Goal: Task Accomplishment & Management: Complete application form

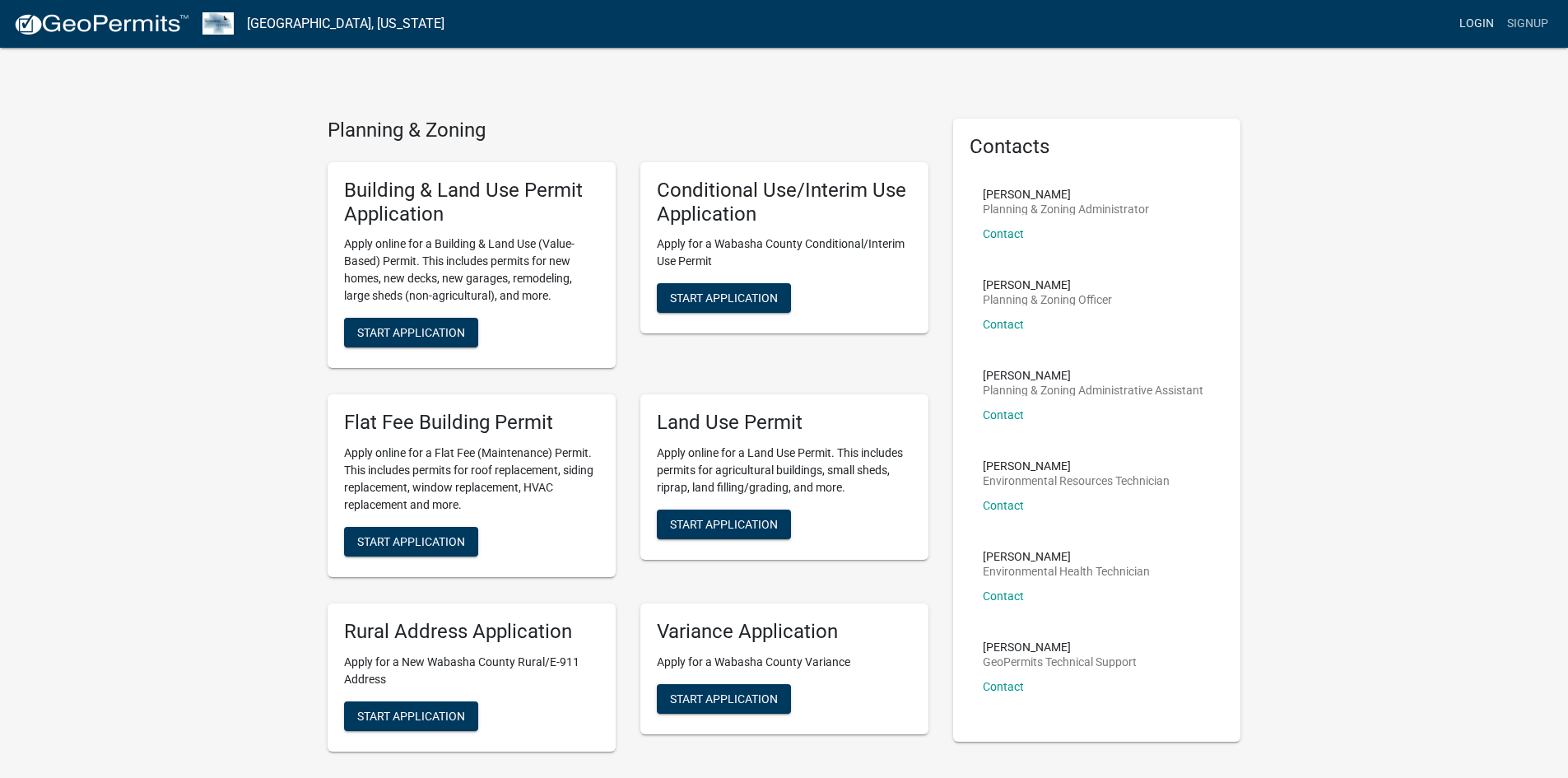
click at [1486, 21] on link "Login" at bounding box center [1477, 23] width 47 height 31
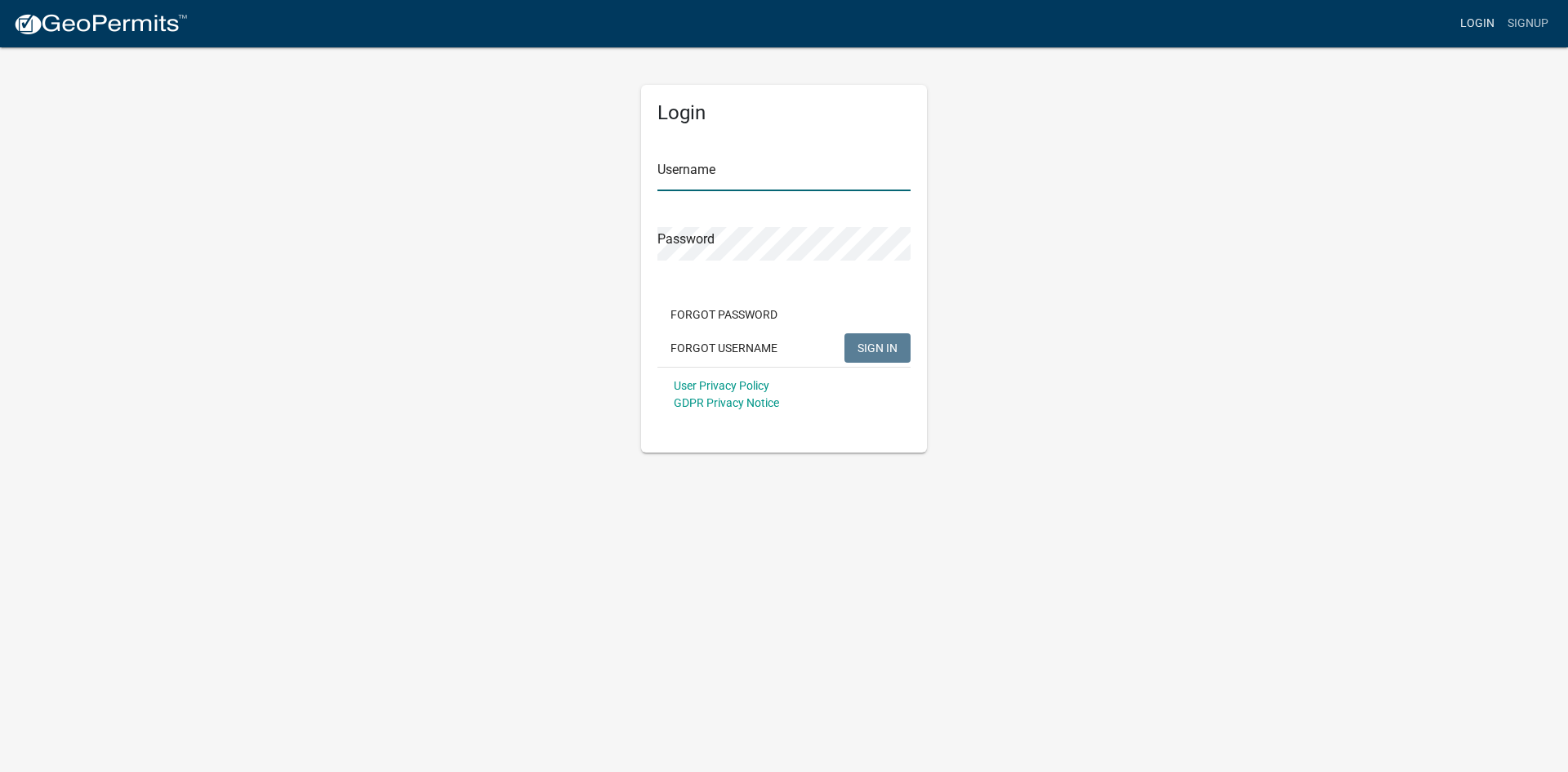
type input "[EMAIL_ADDRESS][DOMAIN_NAME]"
click at [870, 351] on span "SIGN IN" at bounding box center [877, 347] width 40 height 13
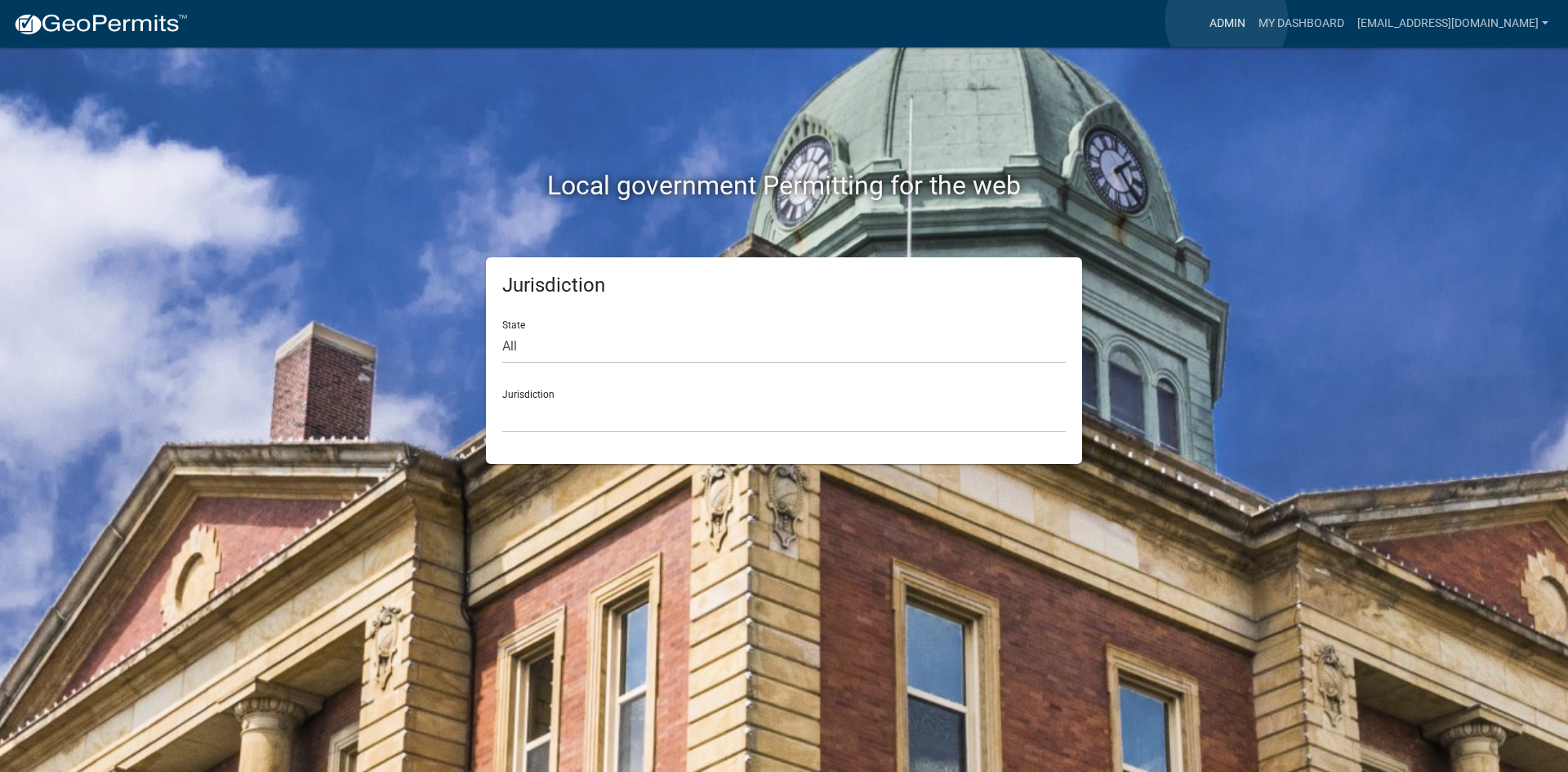
click at [1227, 20] on link "Admin" at bounding box center [1227, 23] width 49 height 31
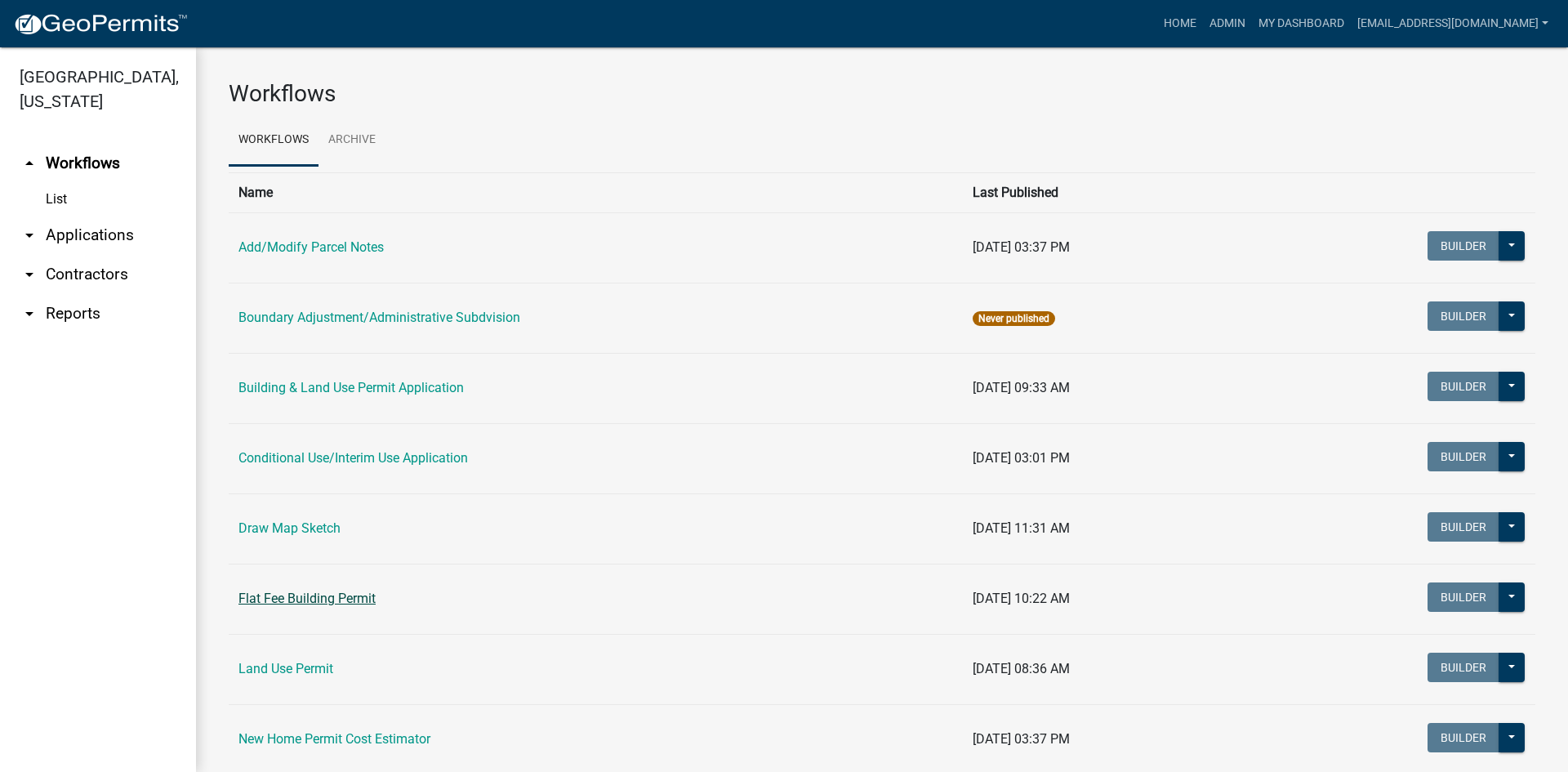
click at [324, 596] on link "Flat Fee Building Permit" at bounding box center [307, 598] width 137 height 15
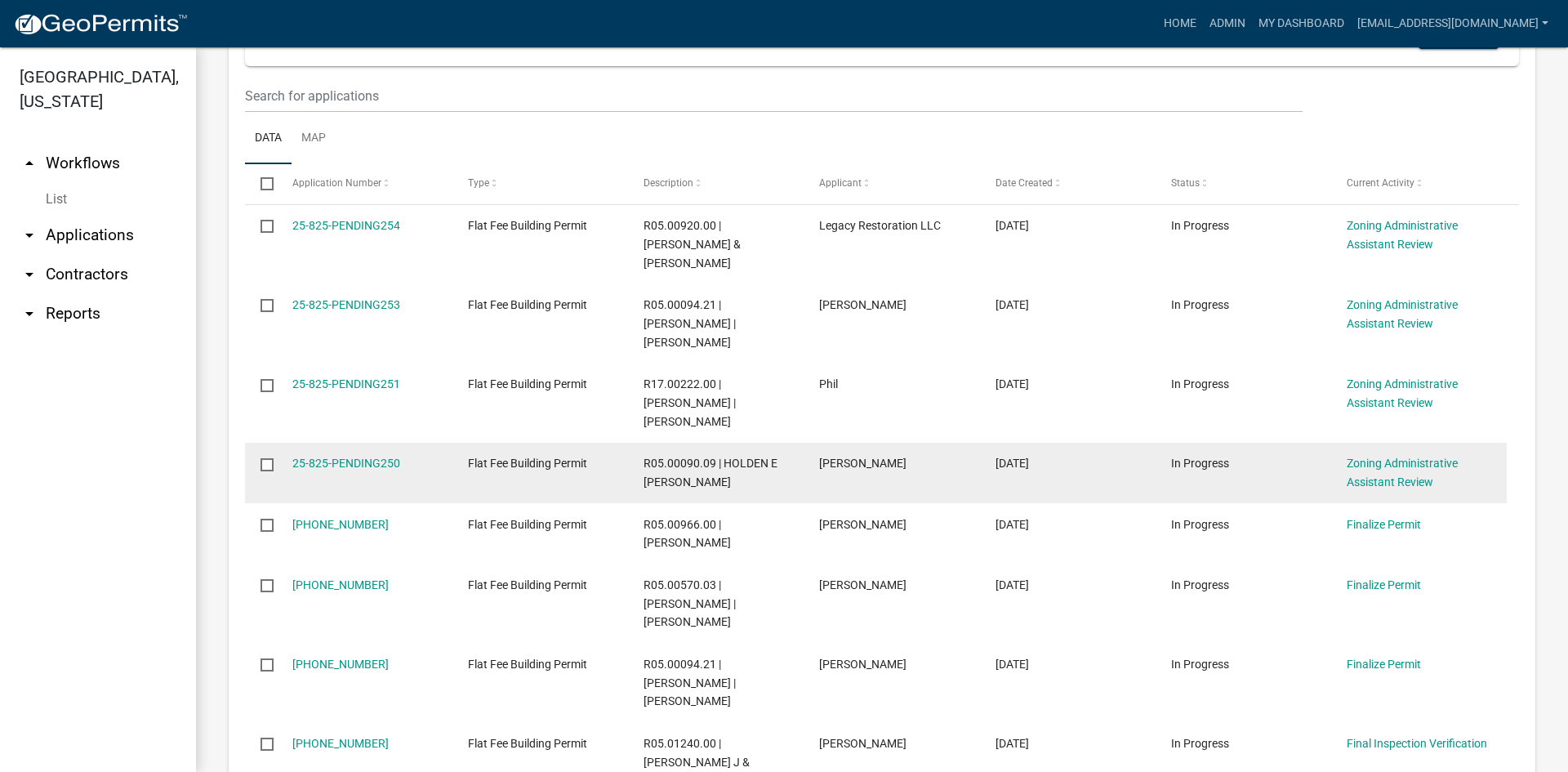
scroll to position [408, 0]
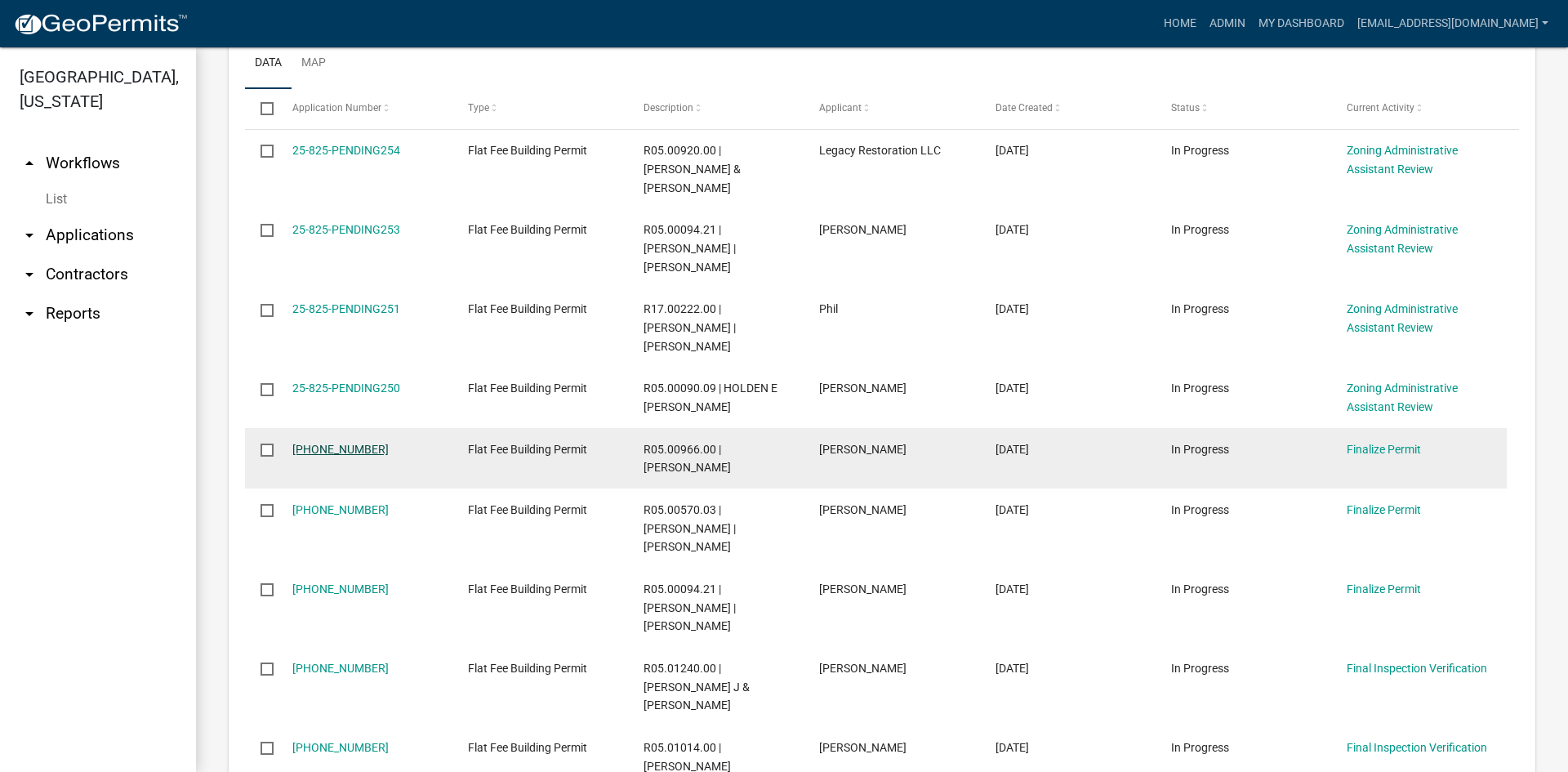
click at [340, 443] on link "[PHONE_NUMBER]" at bounding box center [340, 449] width 96 height 13
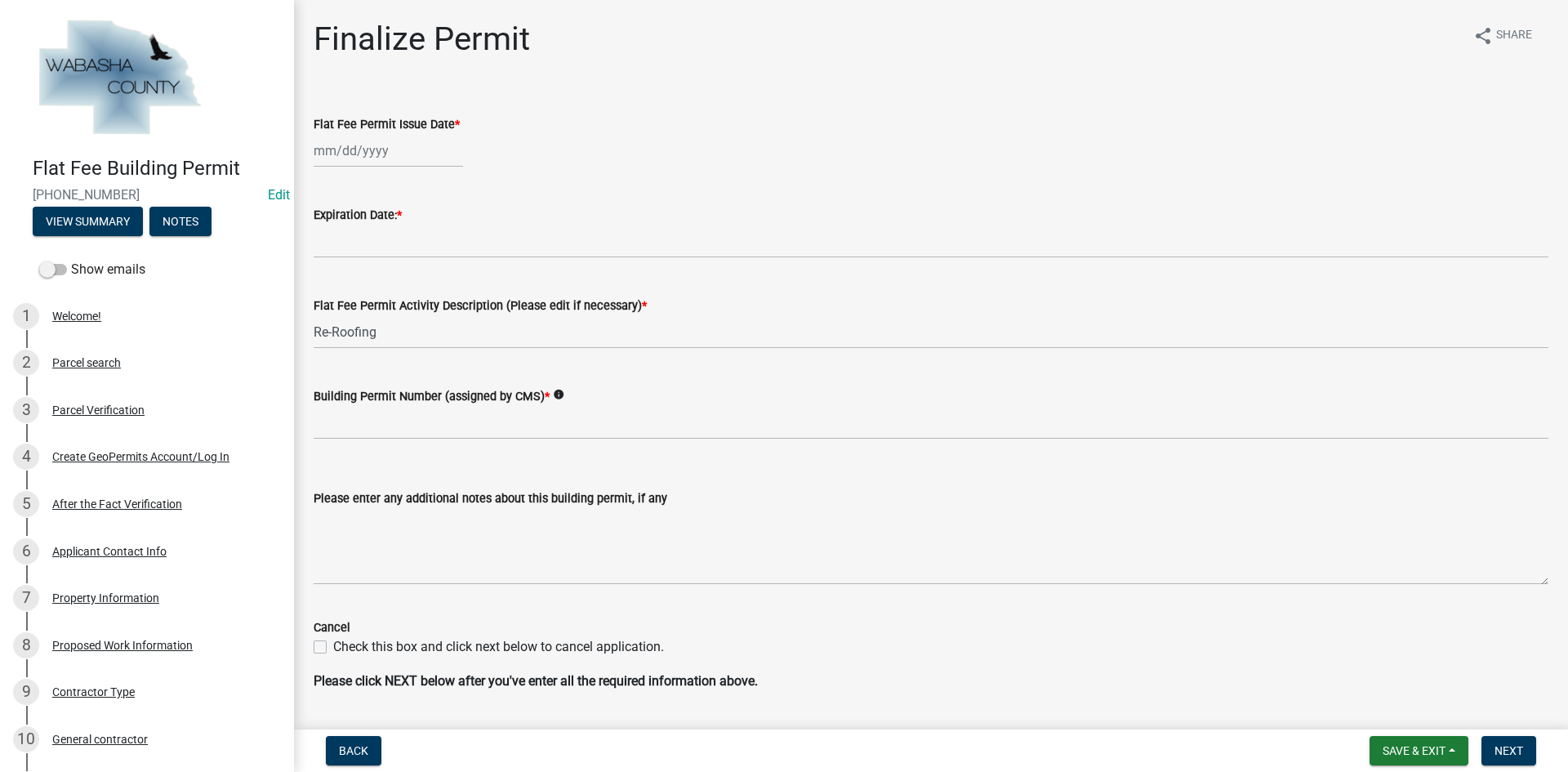
select select "9"
click at [391, 153] on div "Mar Apr May Jun [DATE] Aug Sep Oct Nov [DATE] 2026 Mo Tu We Th Fr Sa Su 1 2 3 4…" at bounding box center [388, 151] width 149 height 34
click at [355, 240] on div "2" at bounding box center [356, 237] width 26 height 26
type input "[DATE]"
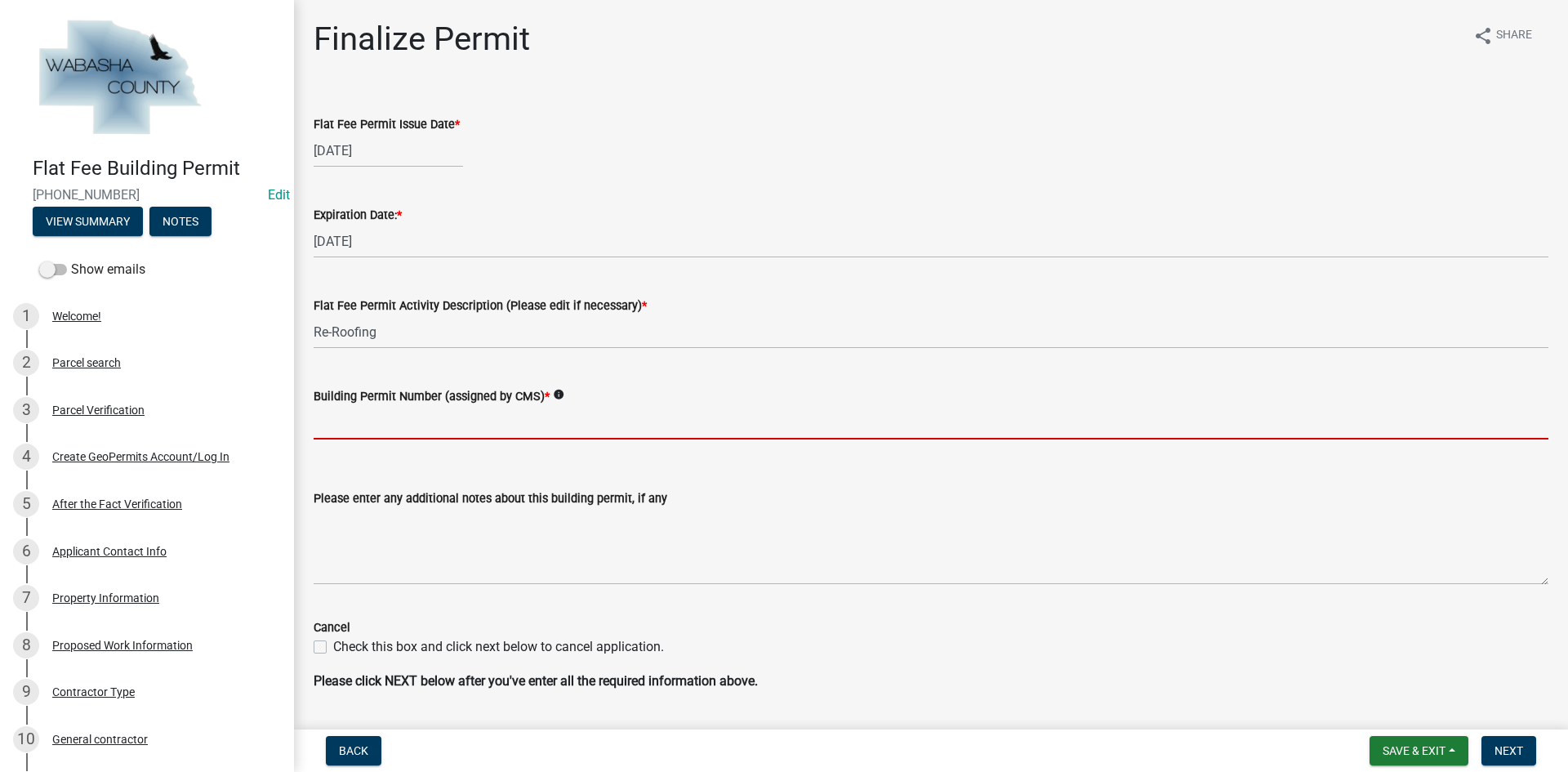
click at [320, 421] on input "Building Permit Number (assigned by CMS) *" at bounding box center [931, 423] width 1235 height 34
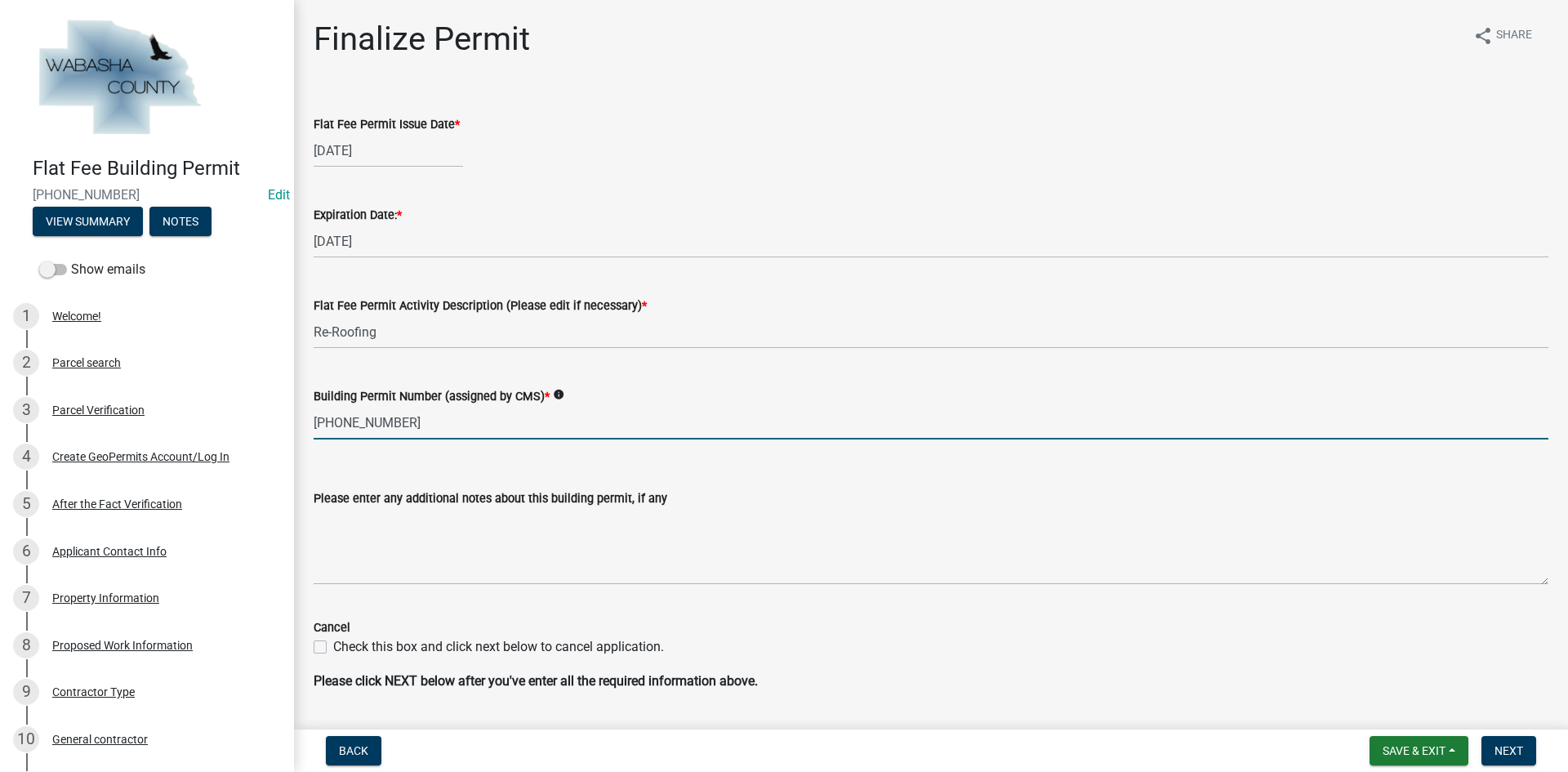
scroll to position [45, 0]
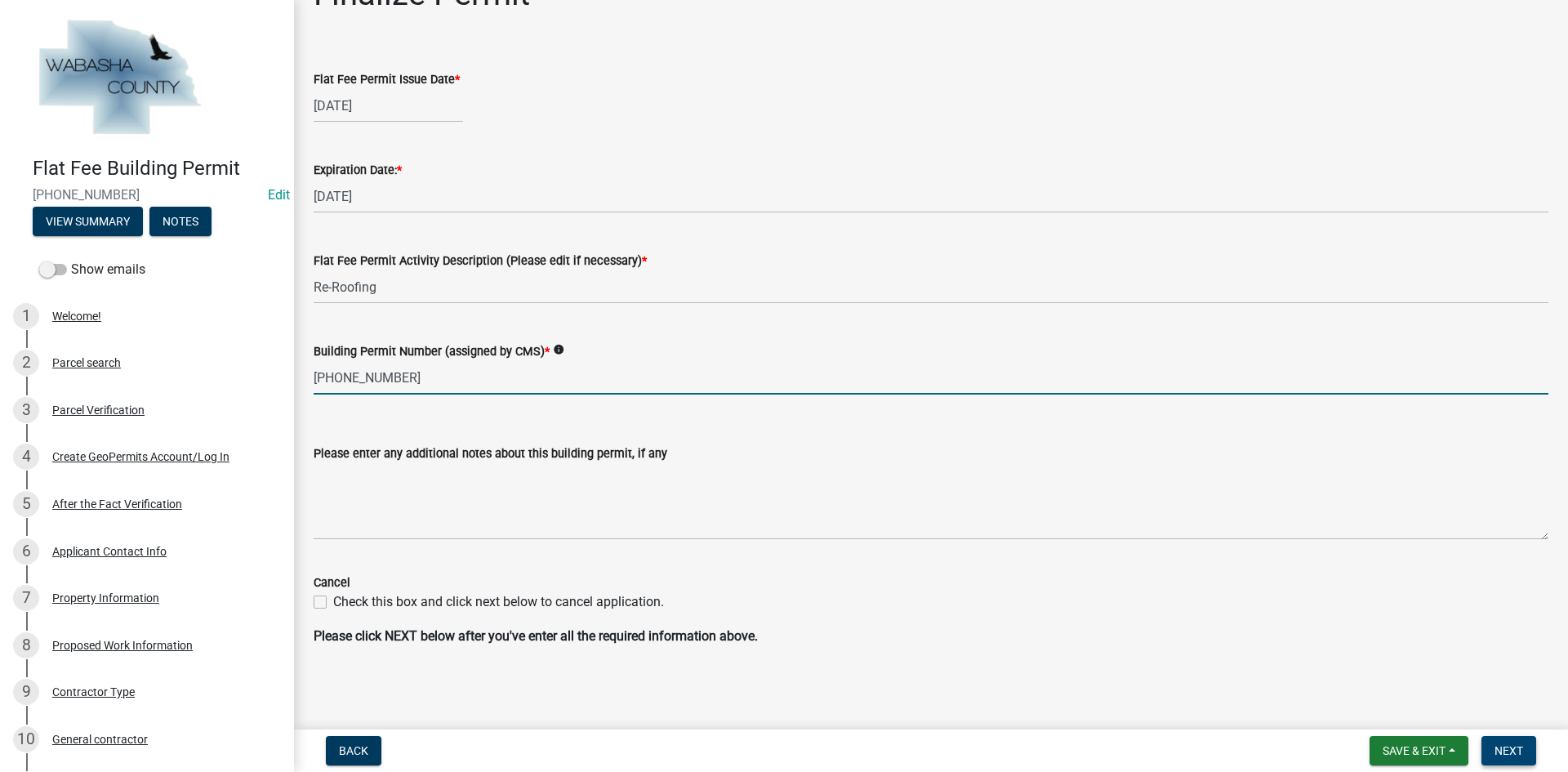
type input "[PHONE_NUMBER]"
click at [1508, 752] on span "Next" at bounding box center [1508, 751] width 28 height 13
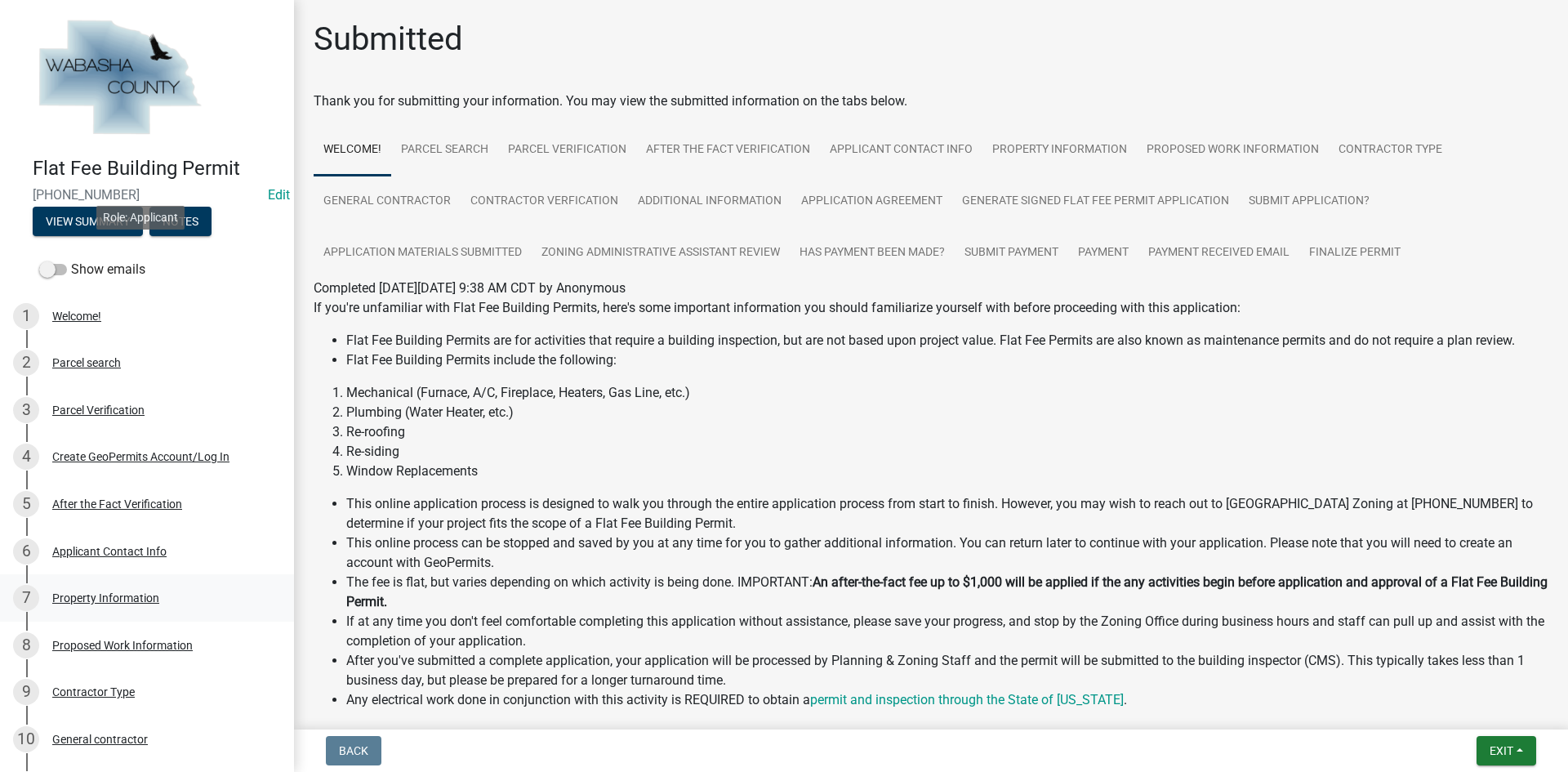
scroll to position [490, 0]
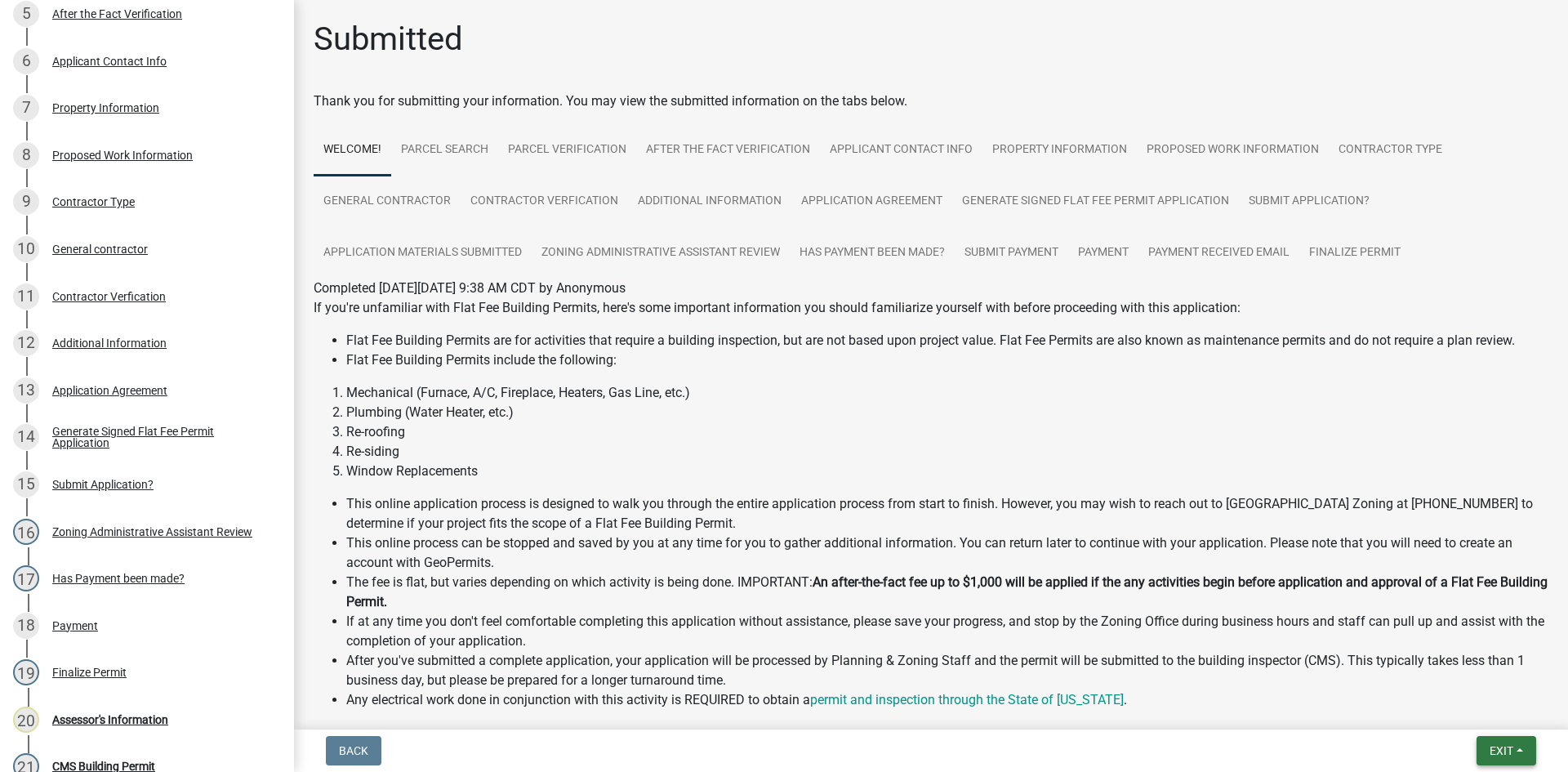
click at [1487, 753] on button "Exit" at bounding box center [1506, 751] width 60 height 29
click at [1473, 709] on button "Save & Exit" at bounding box center [1470, 709] width 131 height 39
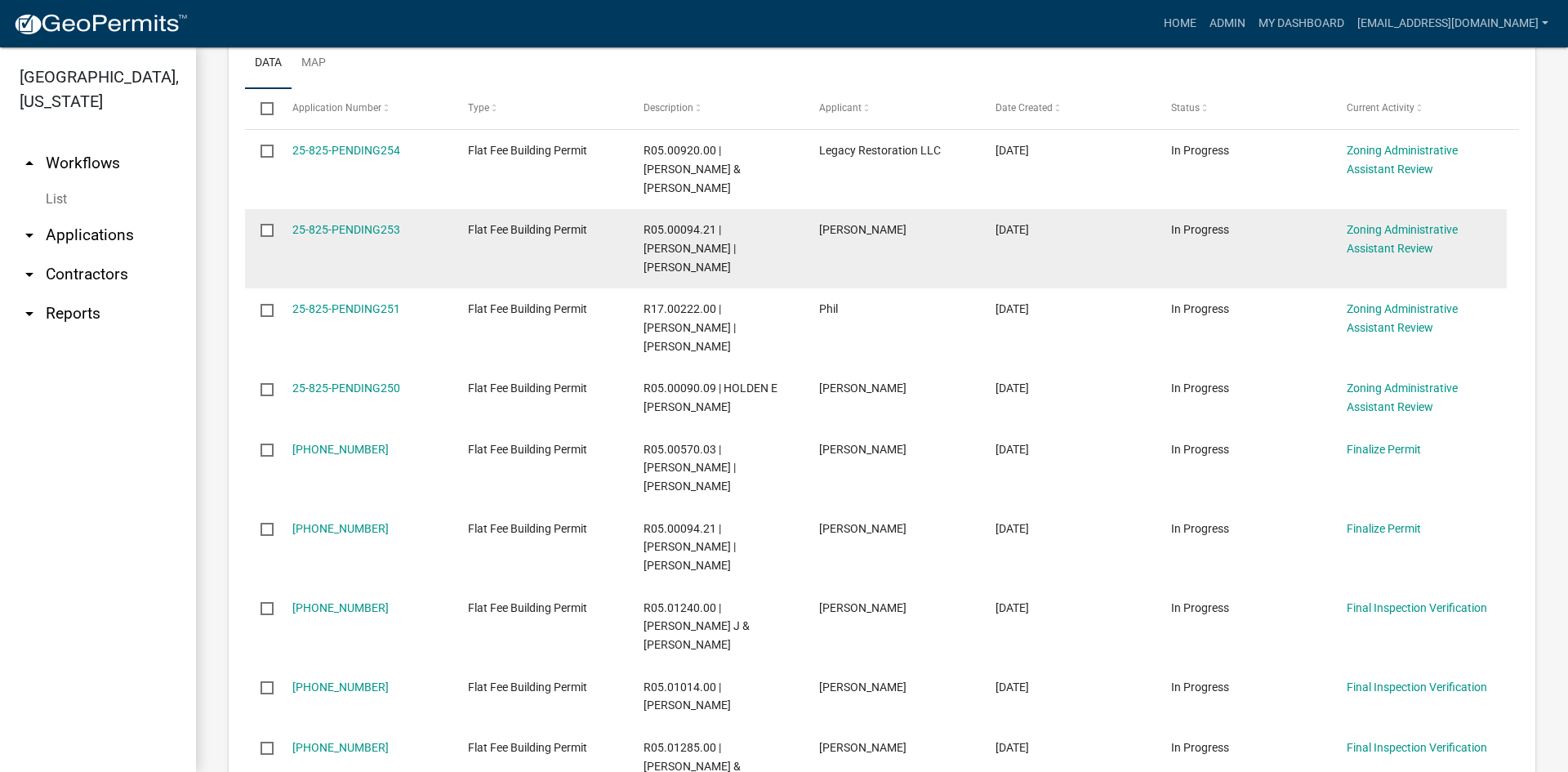
scroll to position [490, 0]
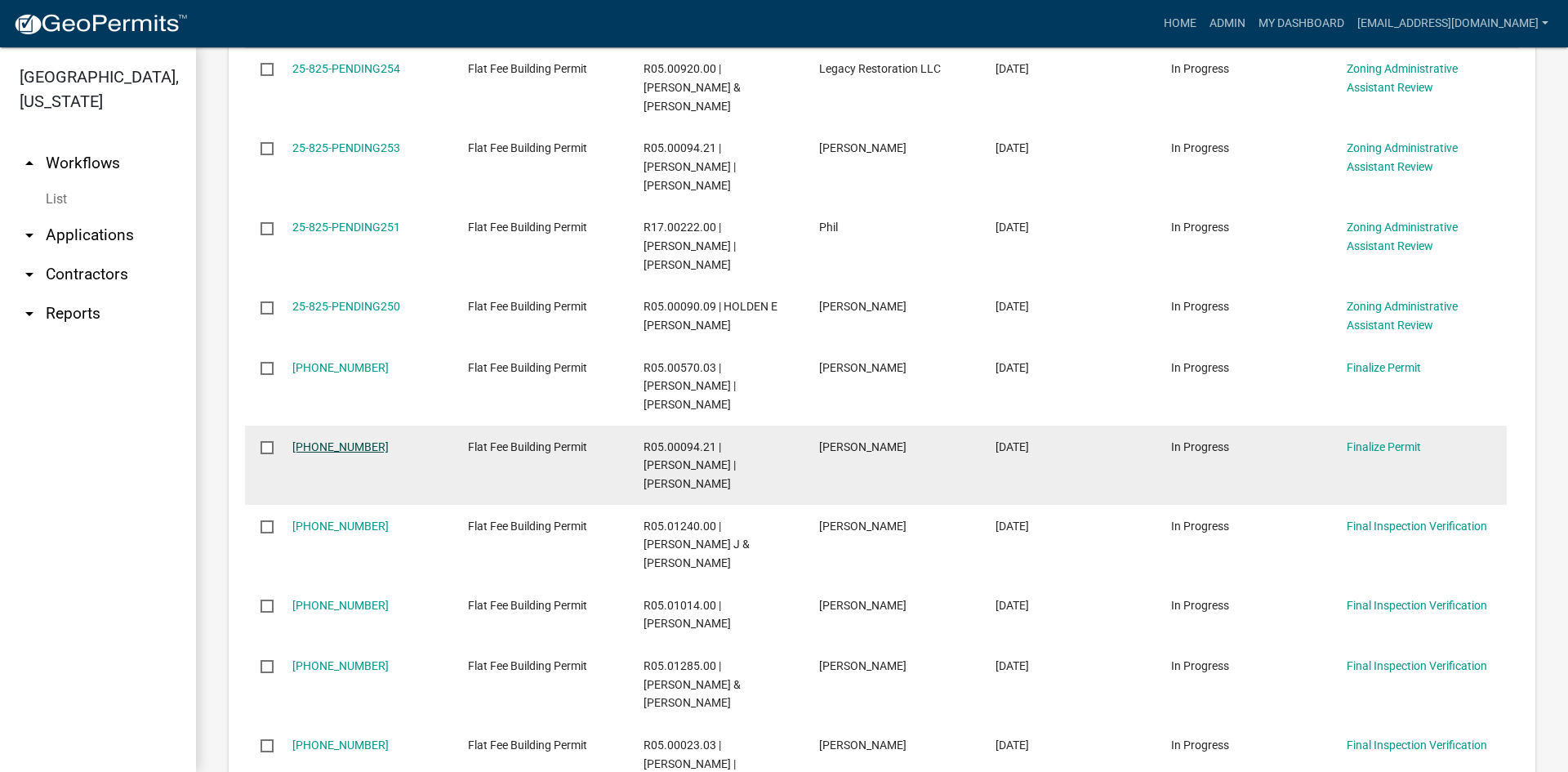
click at [333, 440] on link "[PHONE_NUMBER]" at bounding box center [340, 446] width 96 height 13
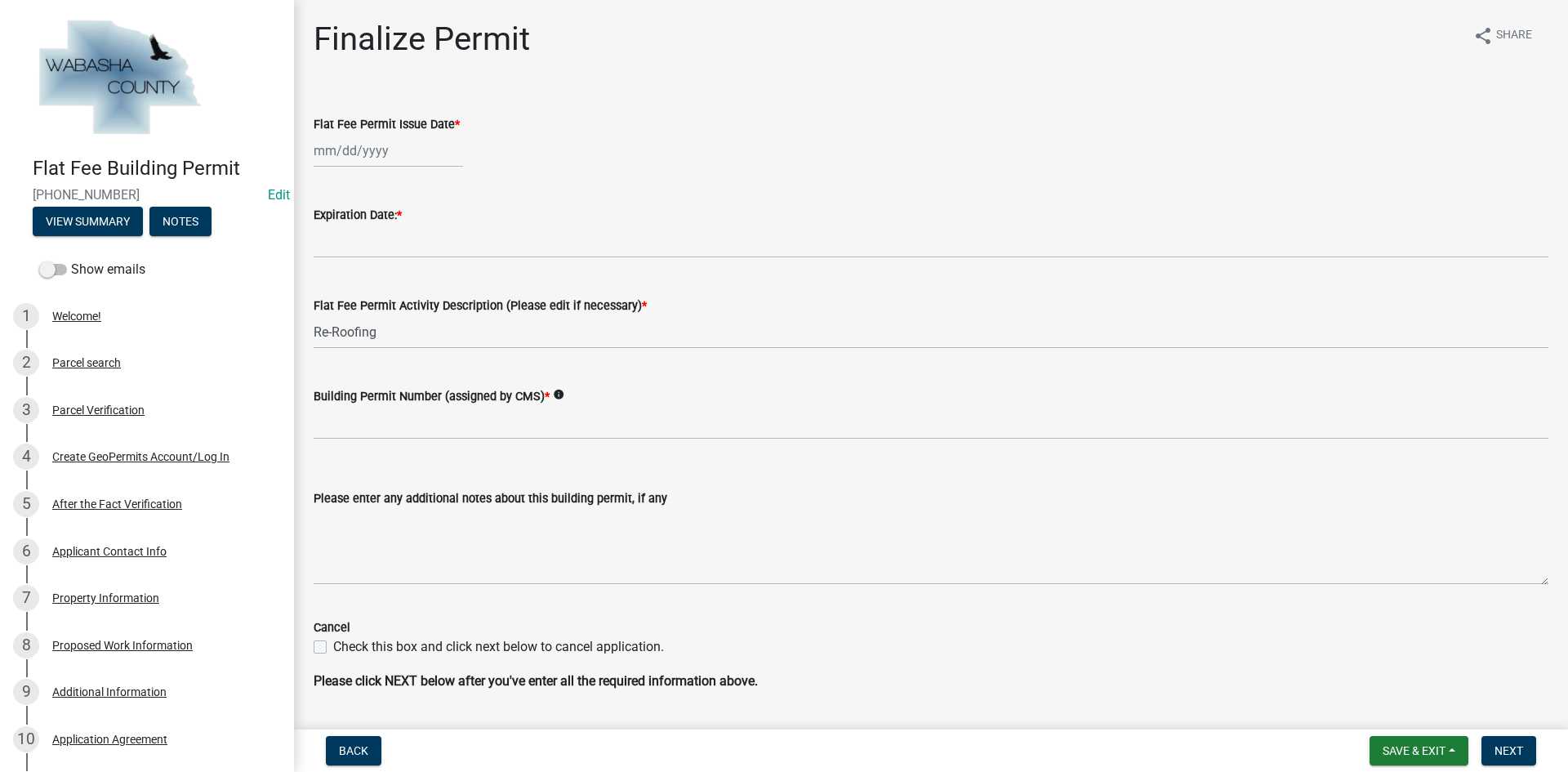
click at [372, 150] on div at bounding box center [388, 151] width 149 height 34
select select "9"
click at [357, 233] on div "2" at bounding box center [356, 237] width 26 height 26
type input "[DATE]"
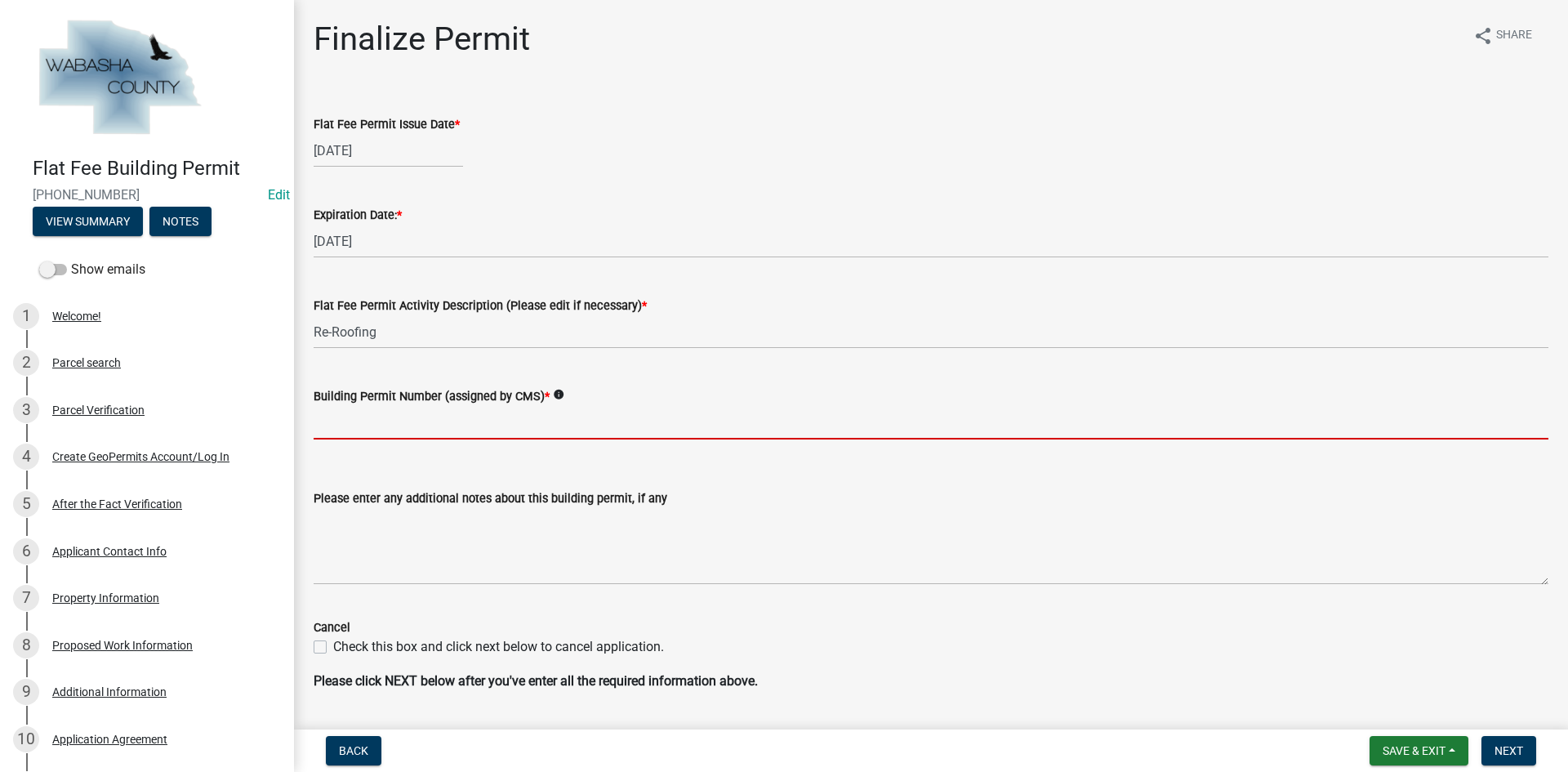
click at [377, 422] on input "Building Permit Number (assigned by CMS) *" at bounding box center [931, 423] width 1235 height 34
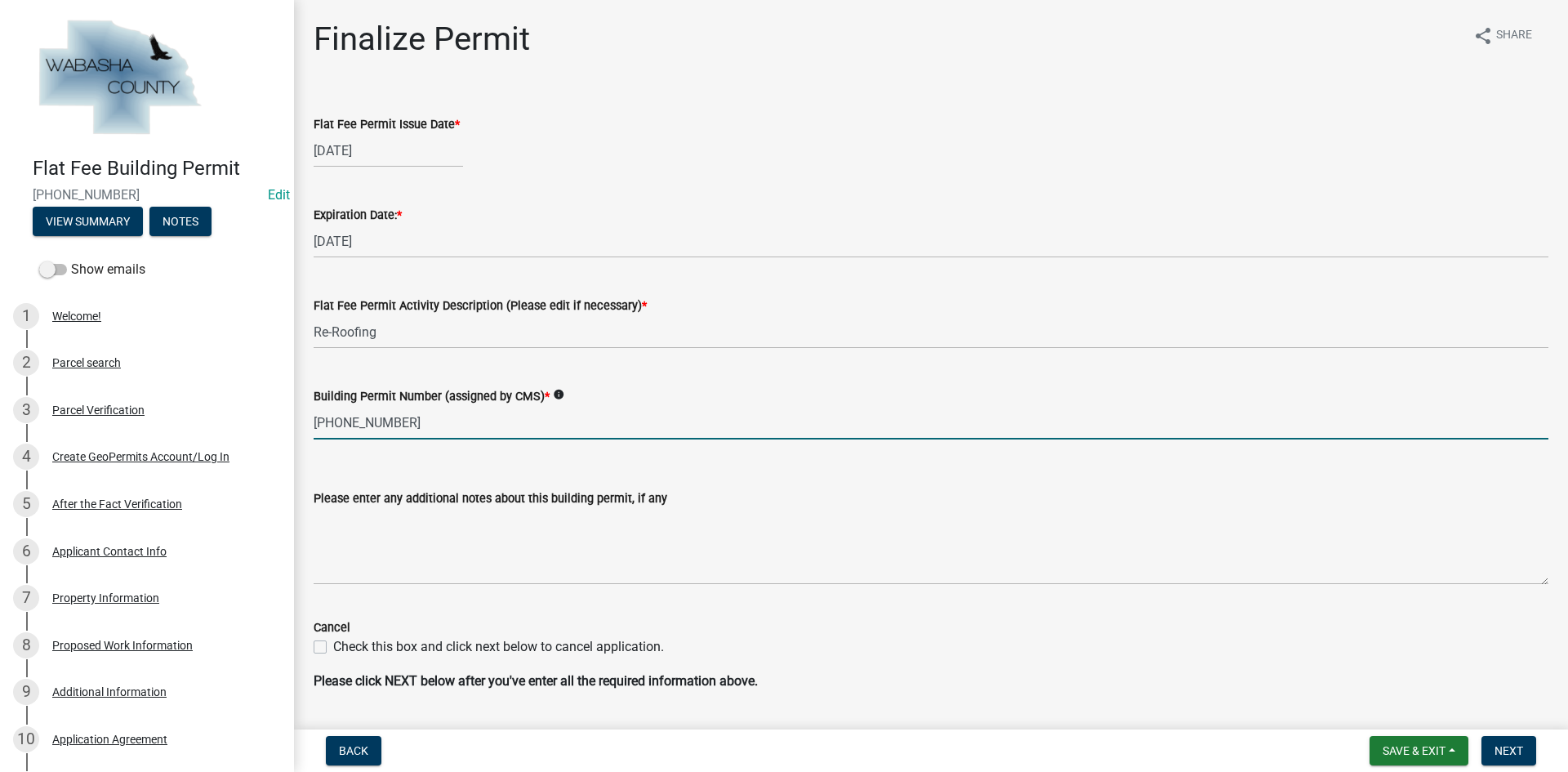
type input "[PHONE_NUMBER]"
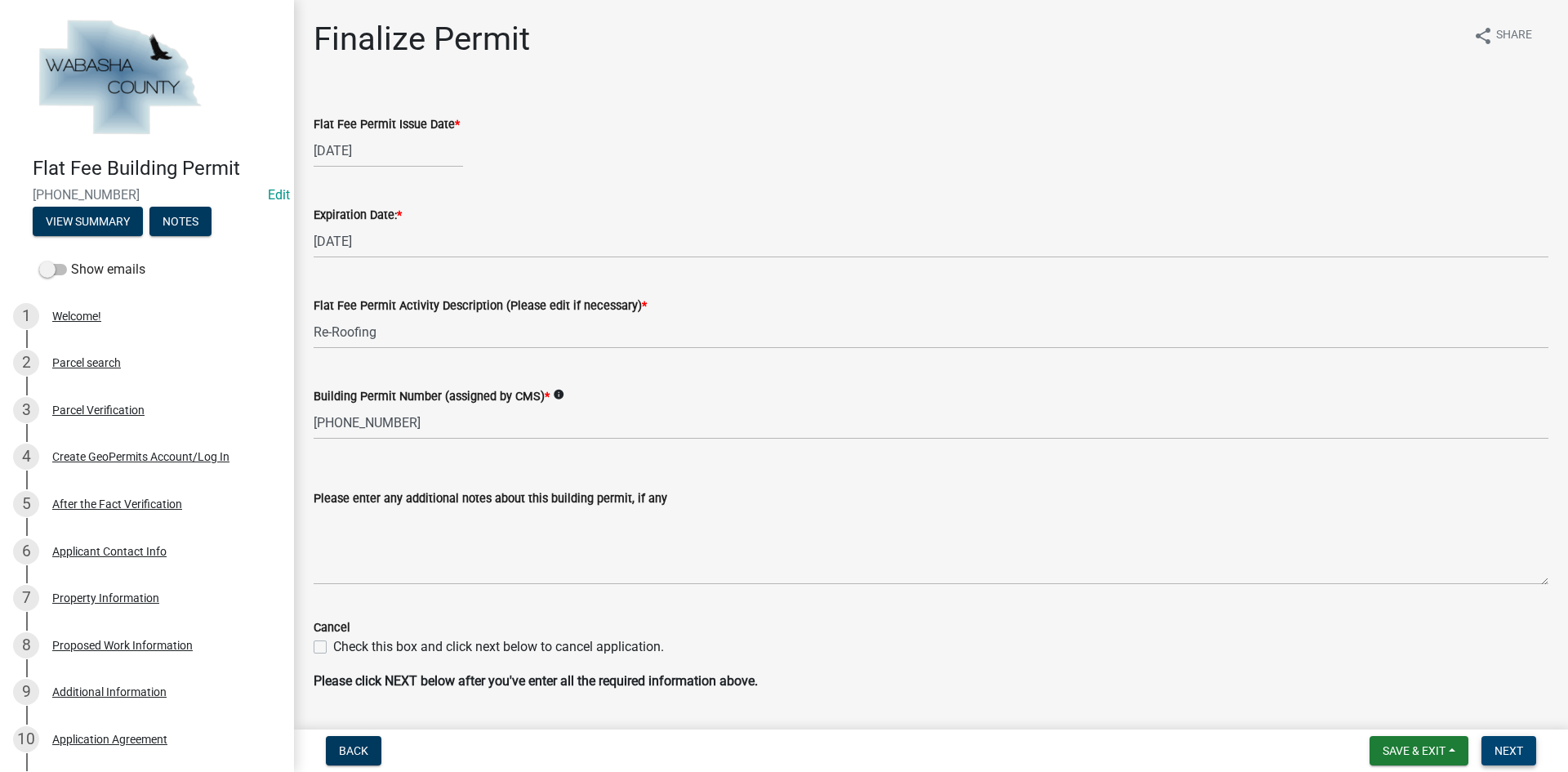
click at [1516, 753] on span "Next" at bounding box center [1508, 751] width 28 height 13
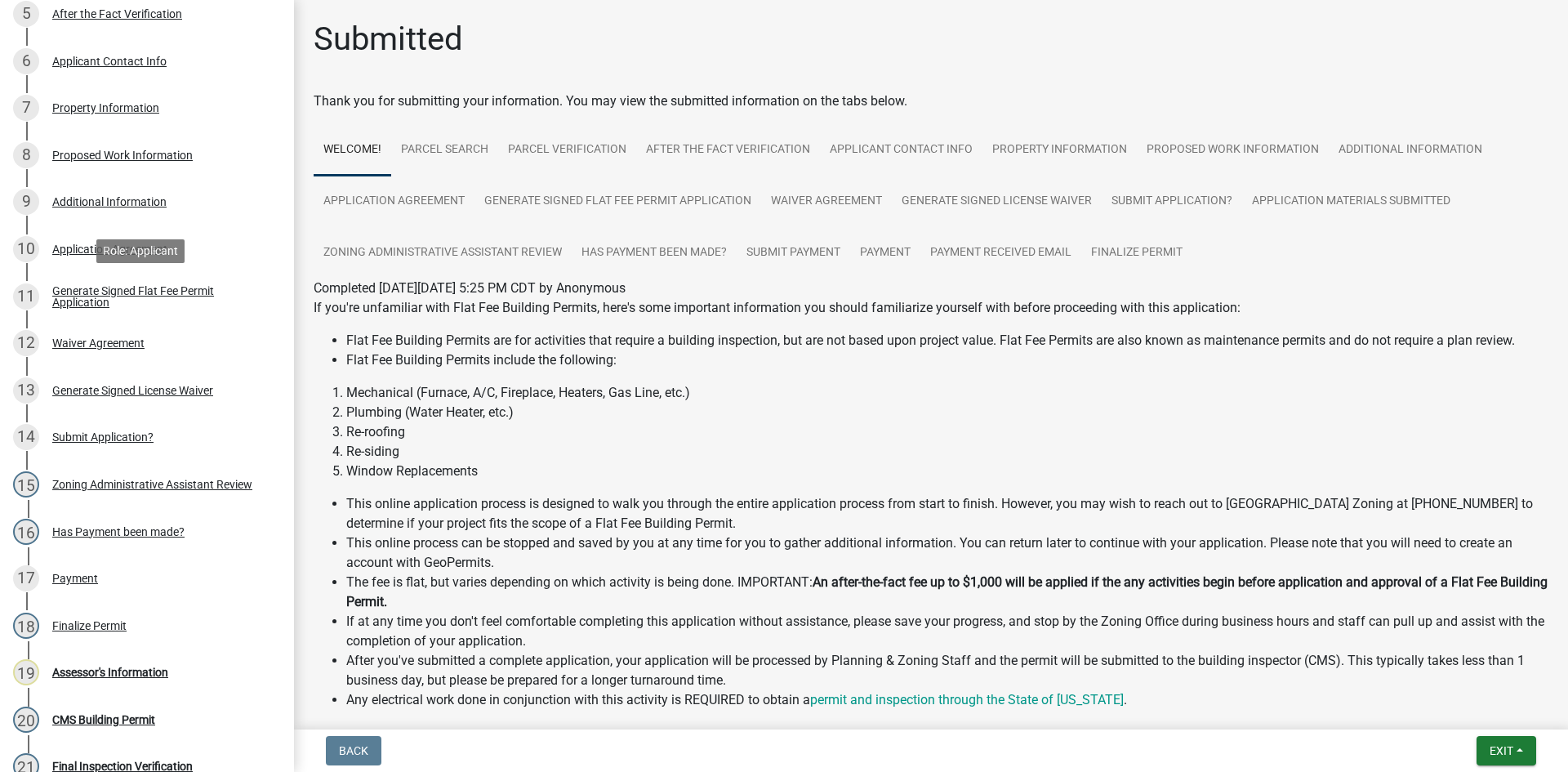
scroll to position [631, 0]
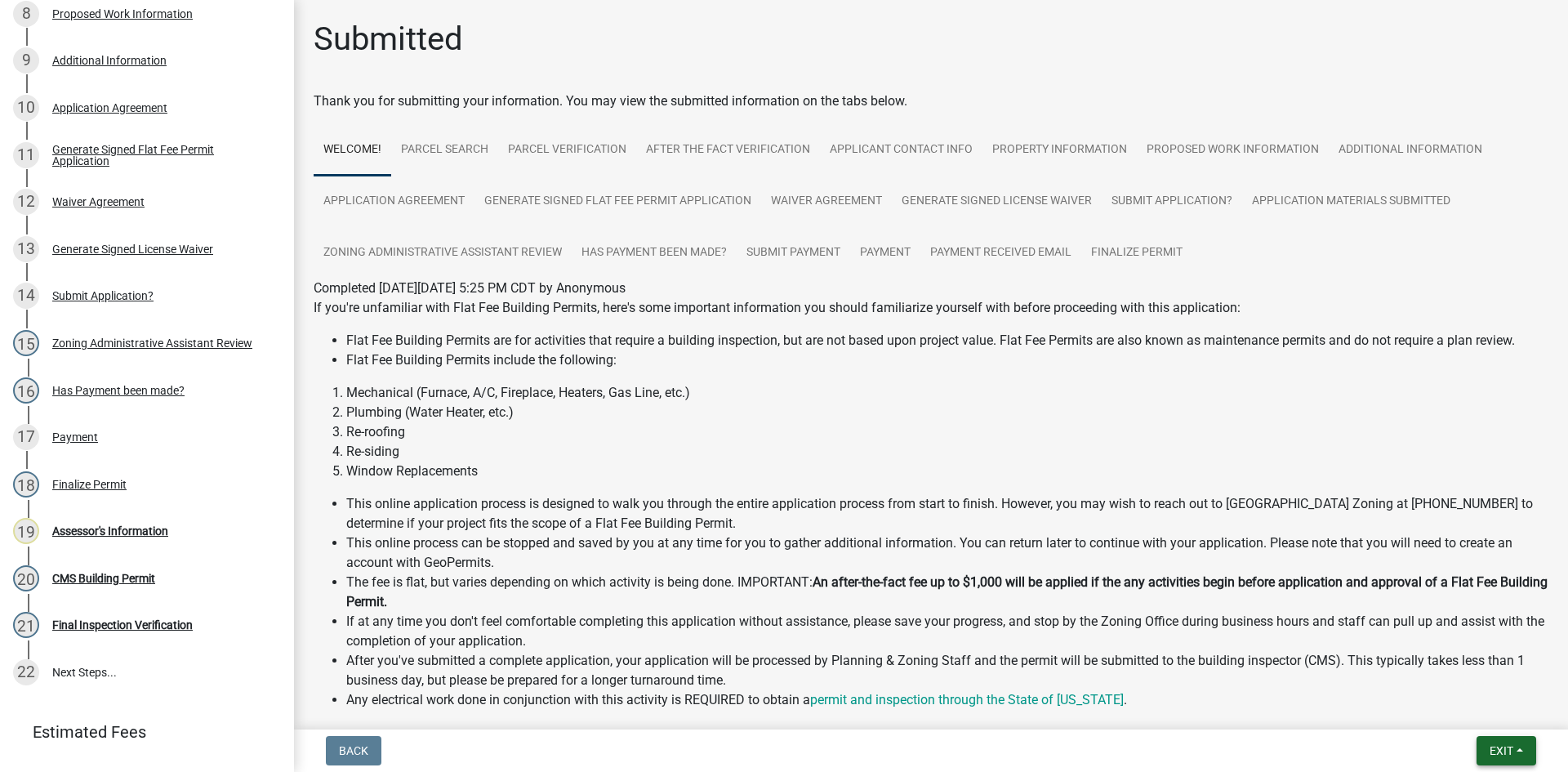
click at [1497, 751] on span "Exit" at bounding box center [1501, 751] width 24 height 13
click at [1452, 710] on button "Save & Exit" at bounding box center [1470, 709] width 131 height 39
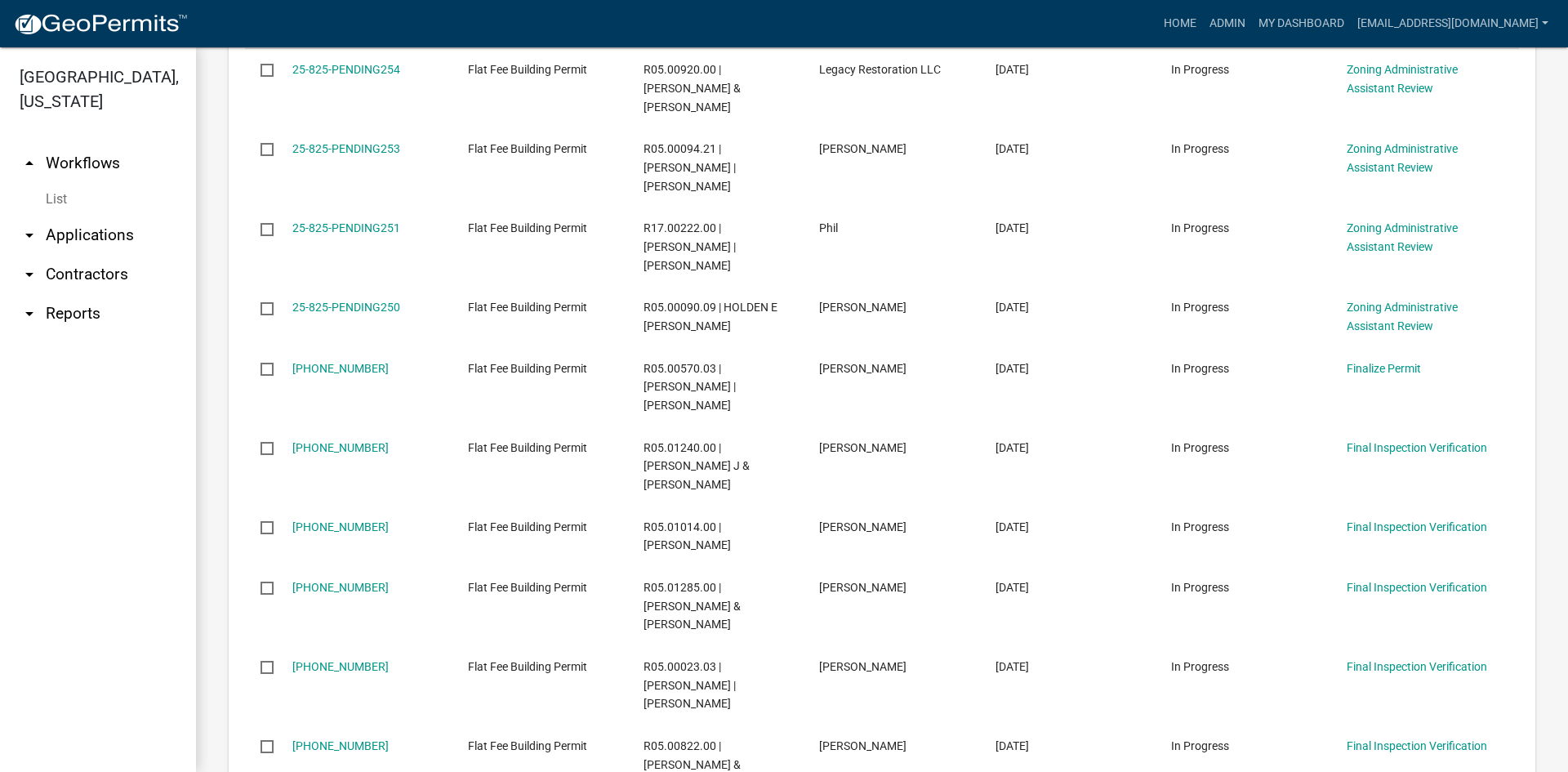
scroll to position [490, 0]
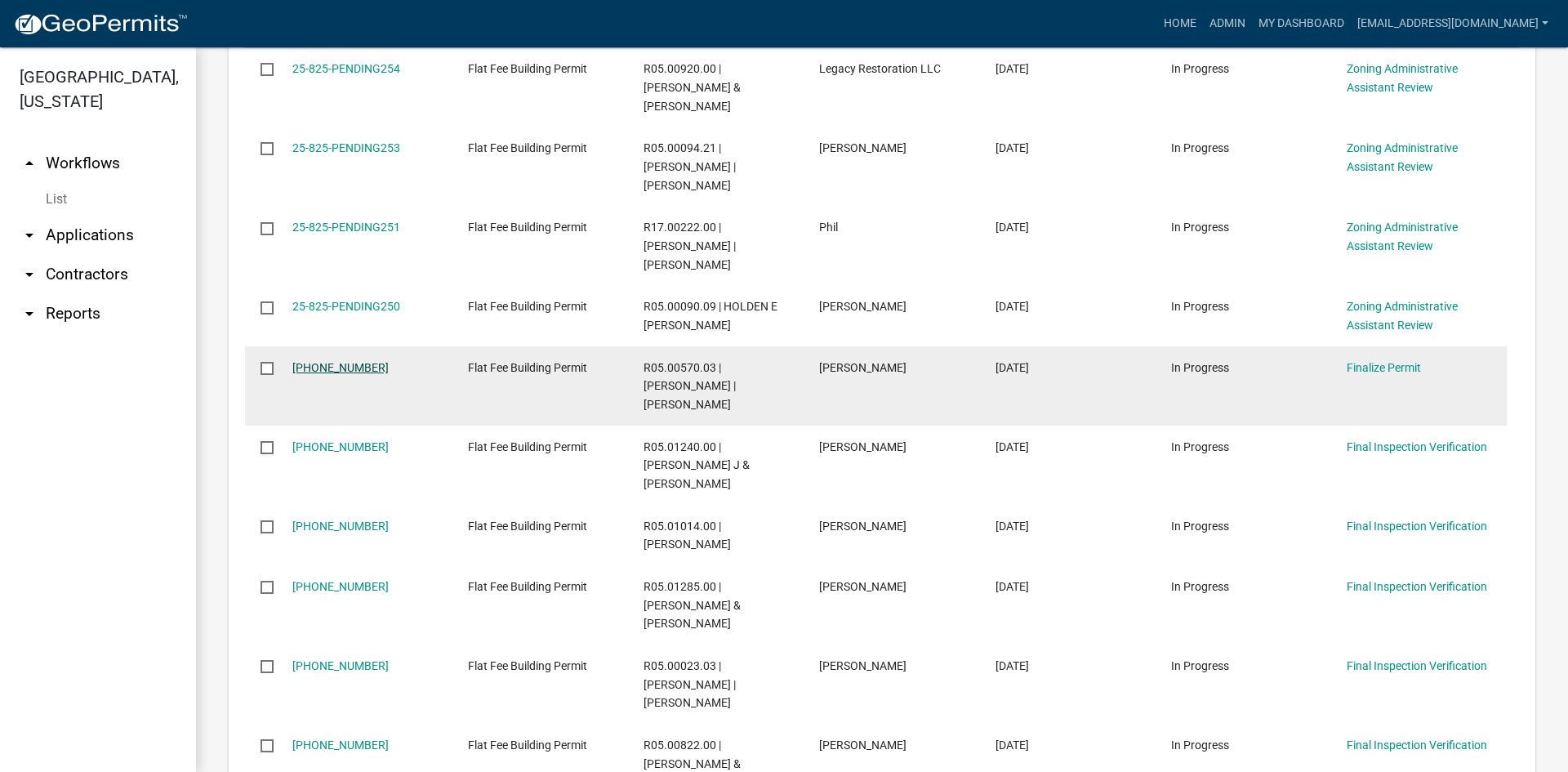
click at [329, 361] on link "[PHONE_NUMBER]" at bounding box center [340, 367] width 96 height 13
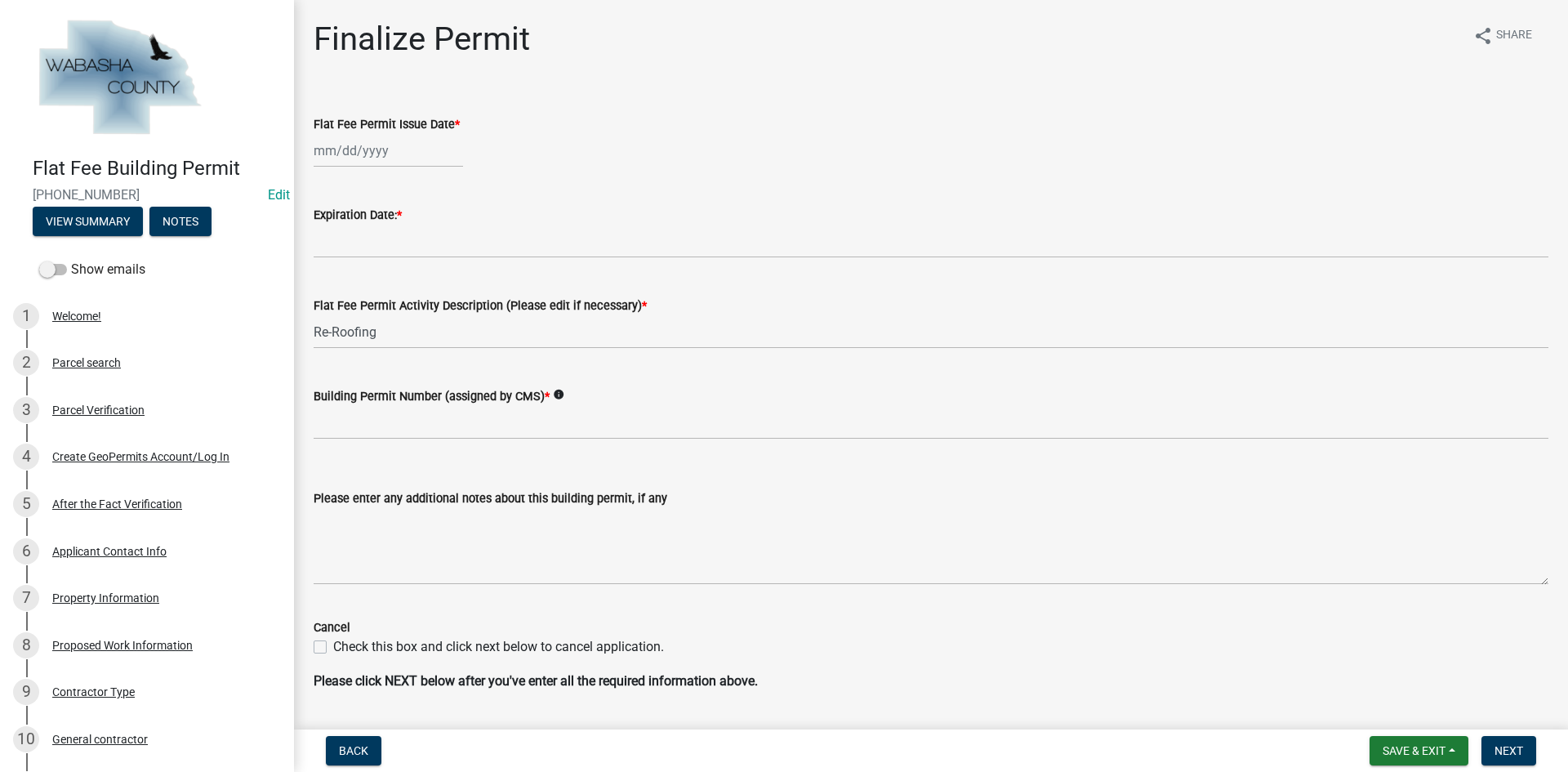
click at [420, 156] on div at bounding box center [388, 151] width 149 height 34
select select "9"
click at [361, 237] on div "2" at bounding box center [356, 237] width 26 height 26
type input "[DATE]"
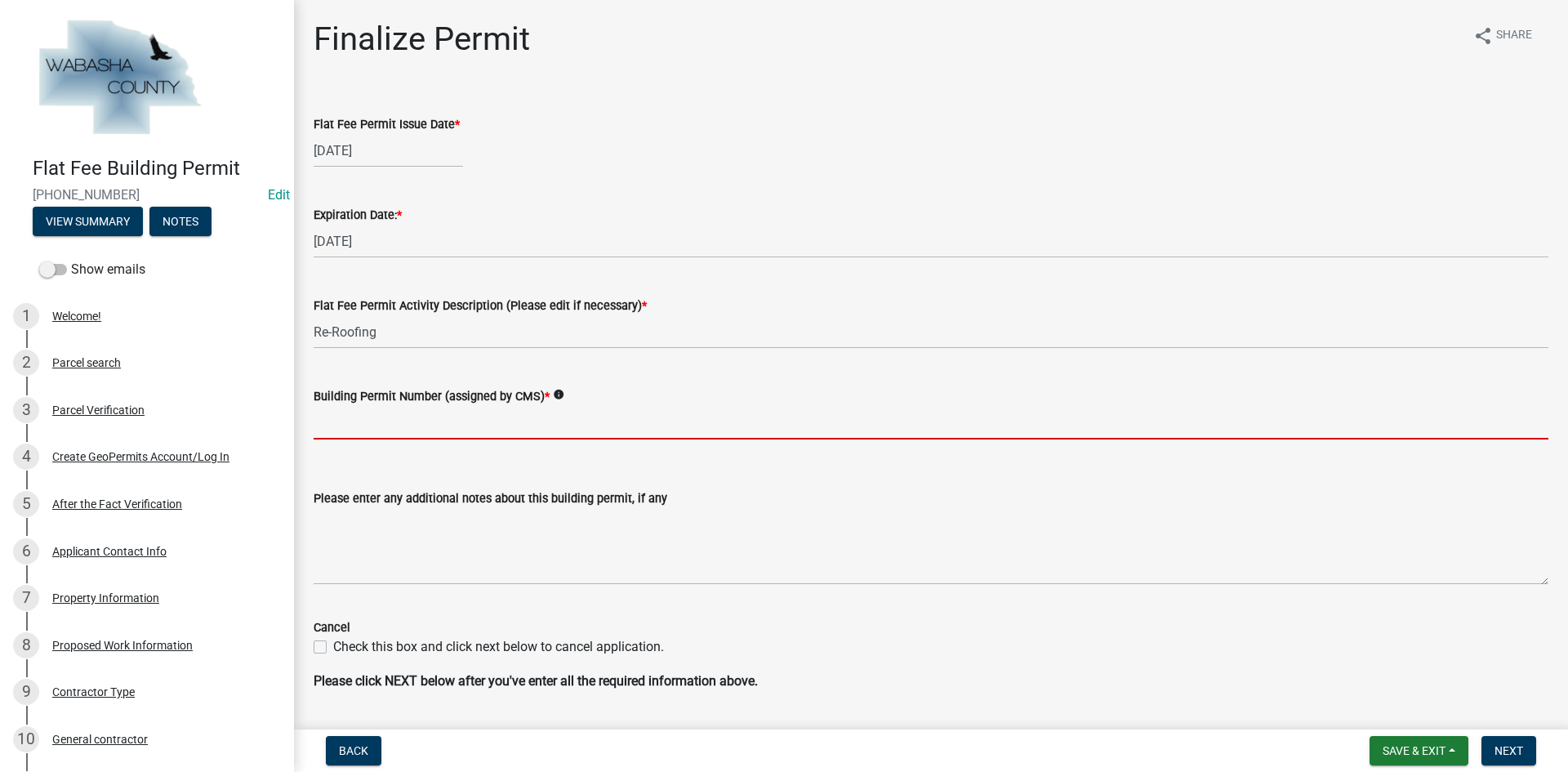
click at [357, 427] on input "Building Permit Number (assigned by CMS) *" at bounding box center [931, 423] width 1235 height 34
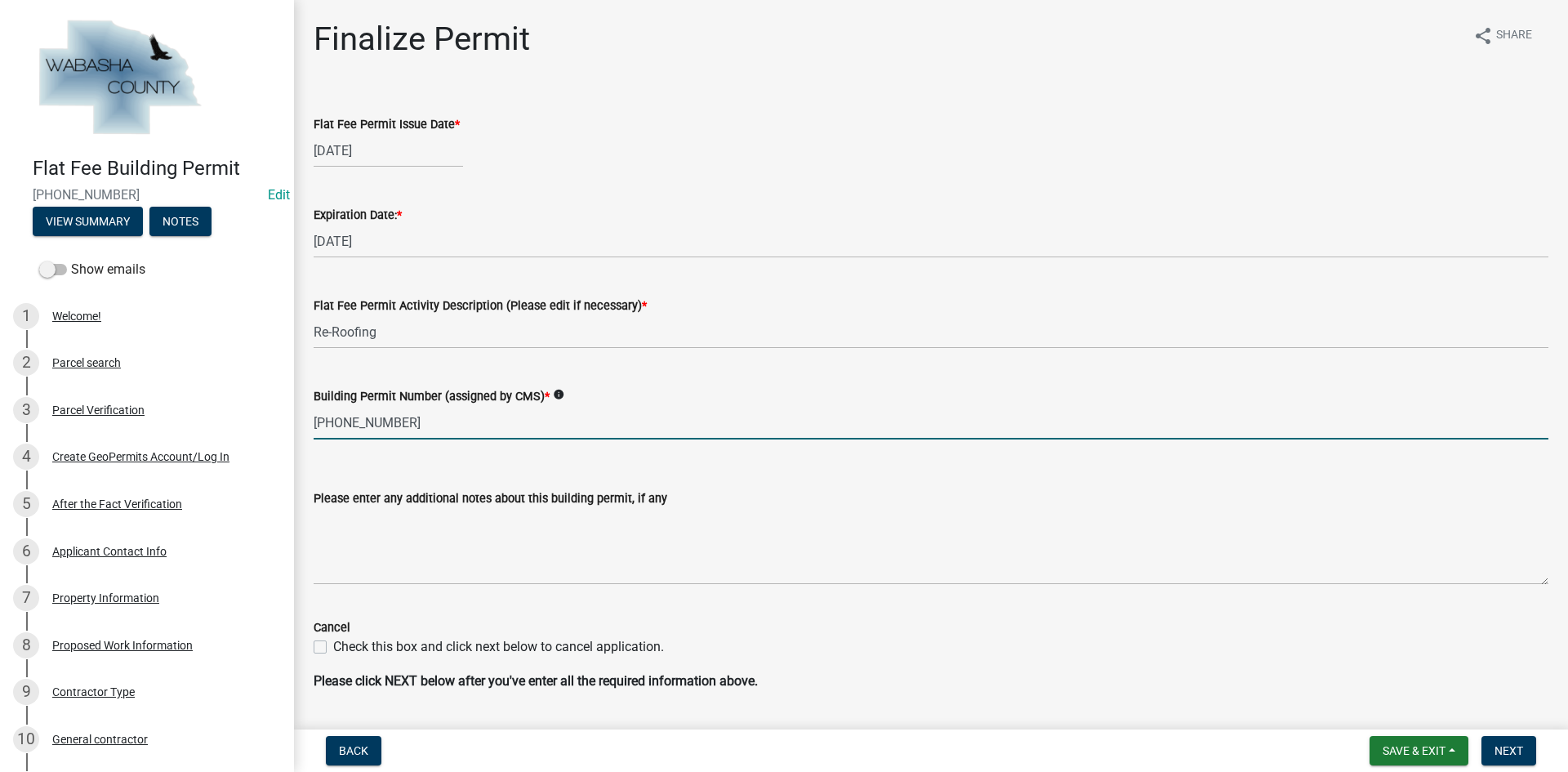
type input "[PHONE_NUMBER]"
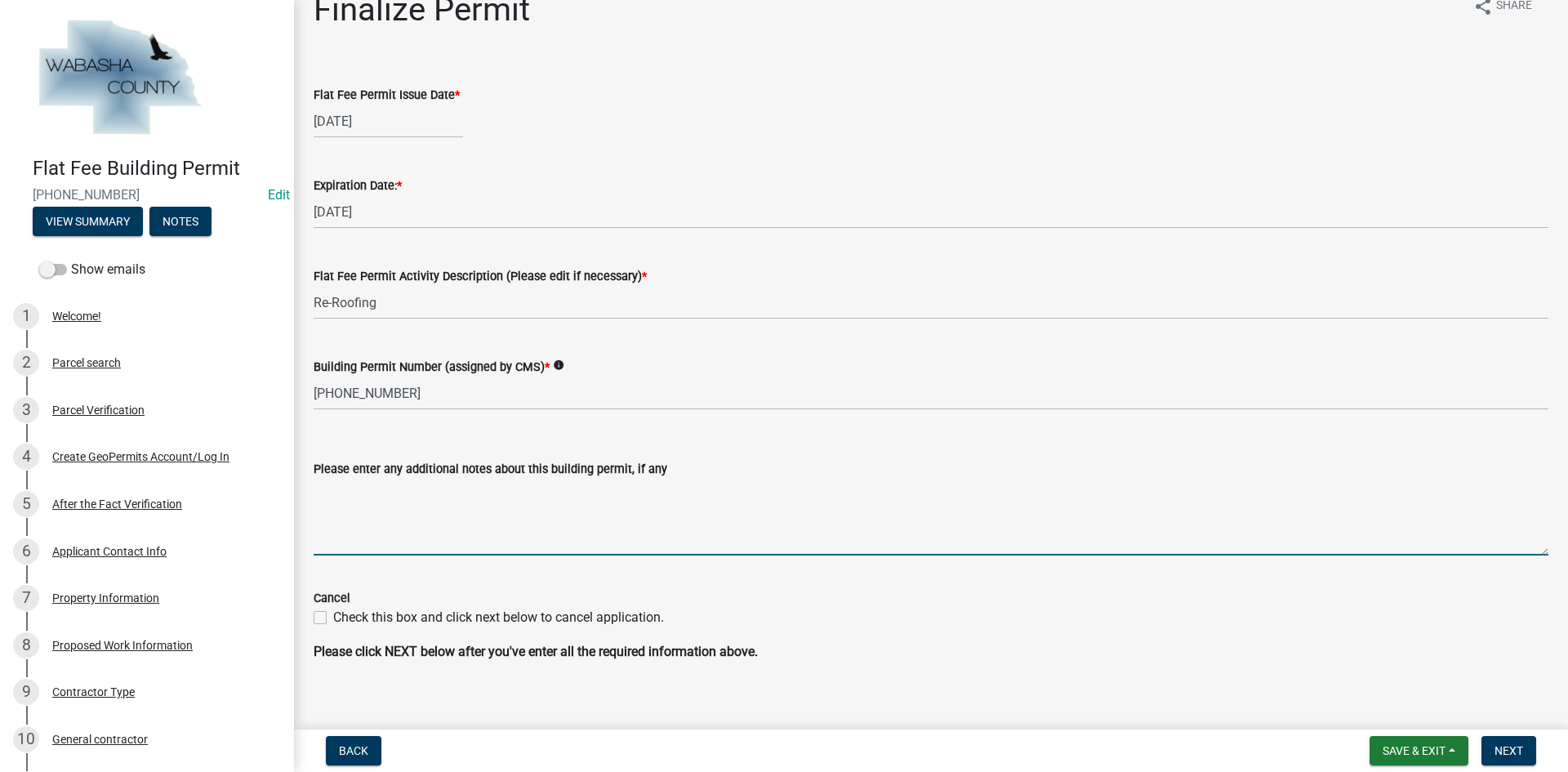
scroll to position [45, 0]
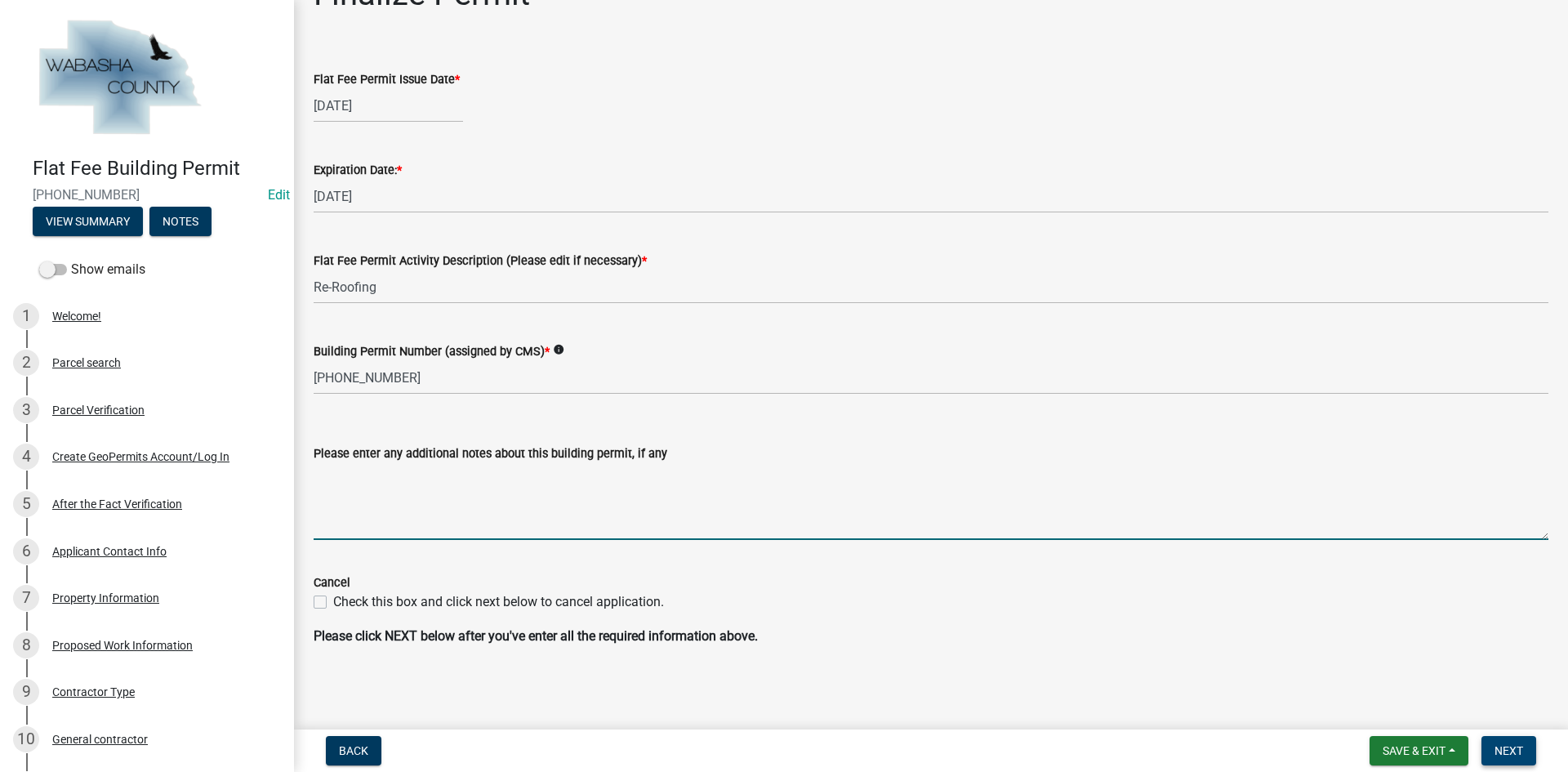
click at [1505, 746] on span "Next" at bounding box center [1508, 751] width 28 height 13
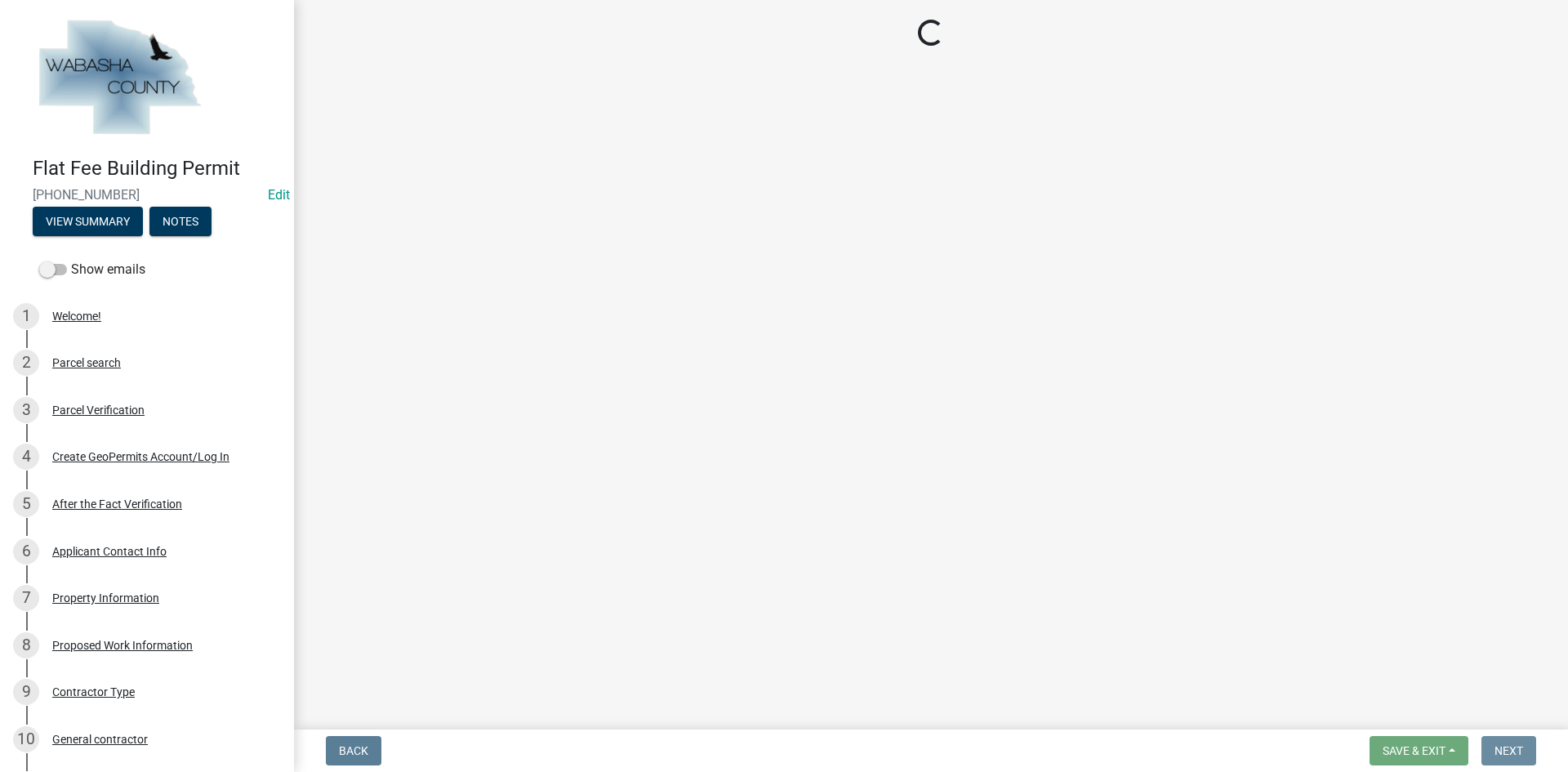
scroll to position [0, 0]
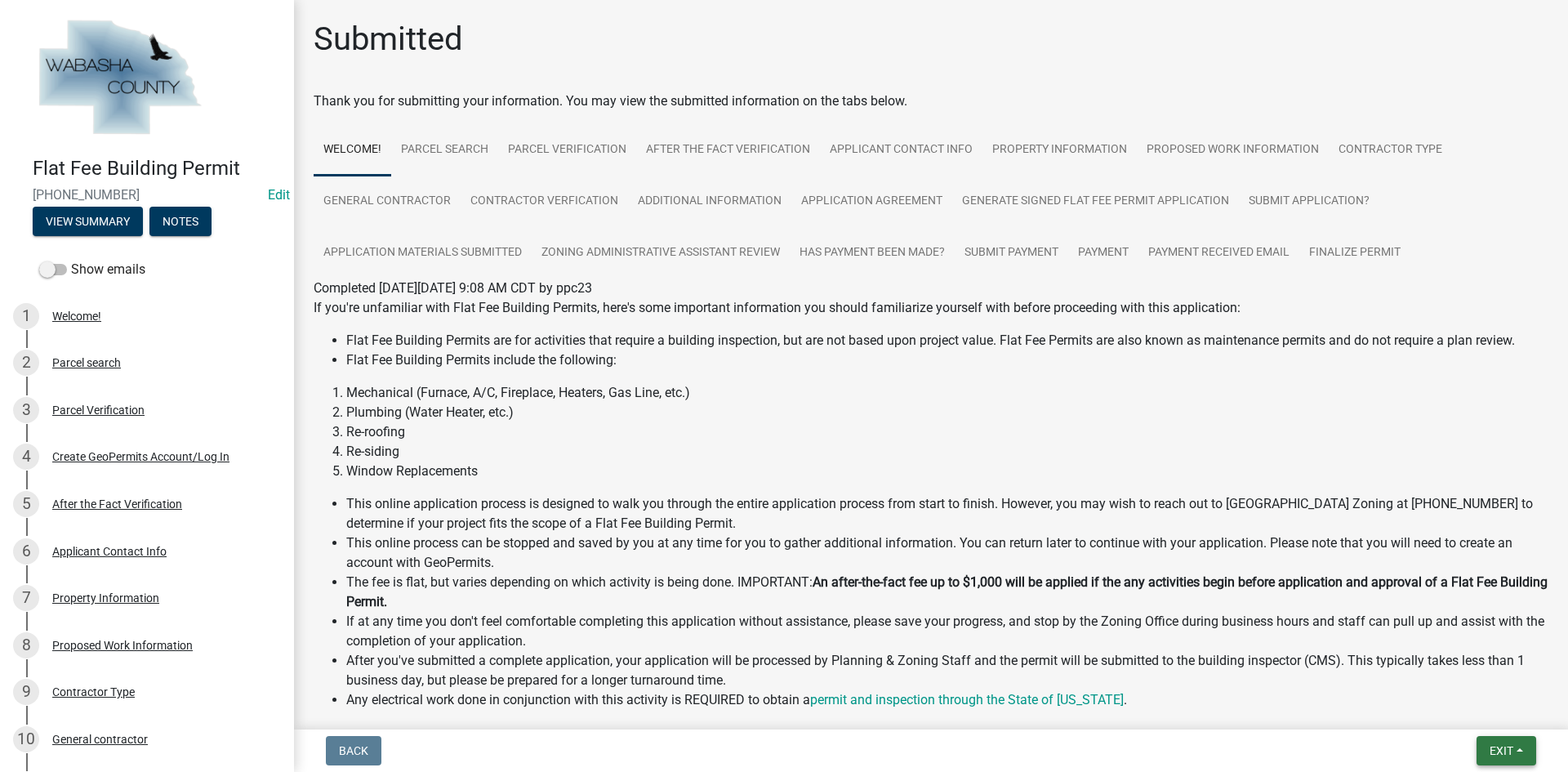
click at [1499, 749] on span "Exit" at bounding box center [1501, 751] width 24 height 13
click at [1479, 710] on button "Save & Exit" at bounding box center [1470, 709] width 131 height 39
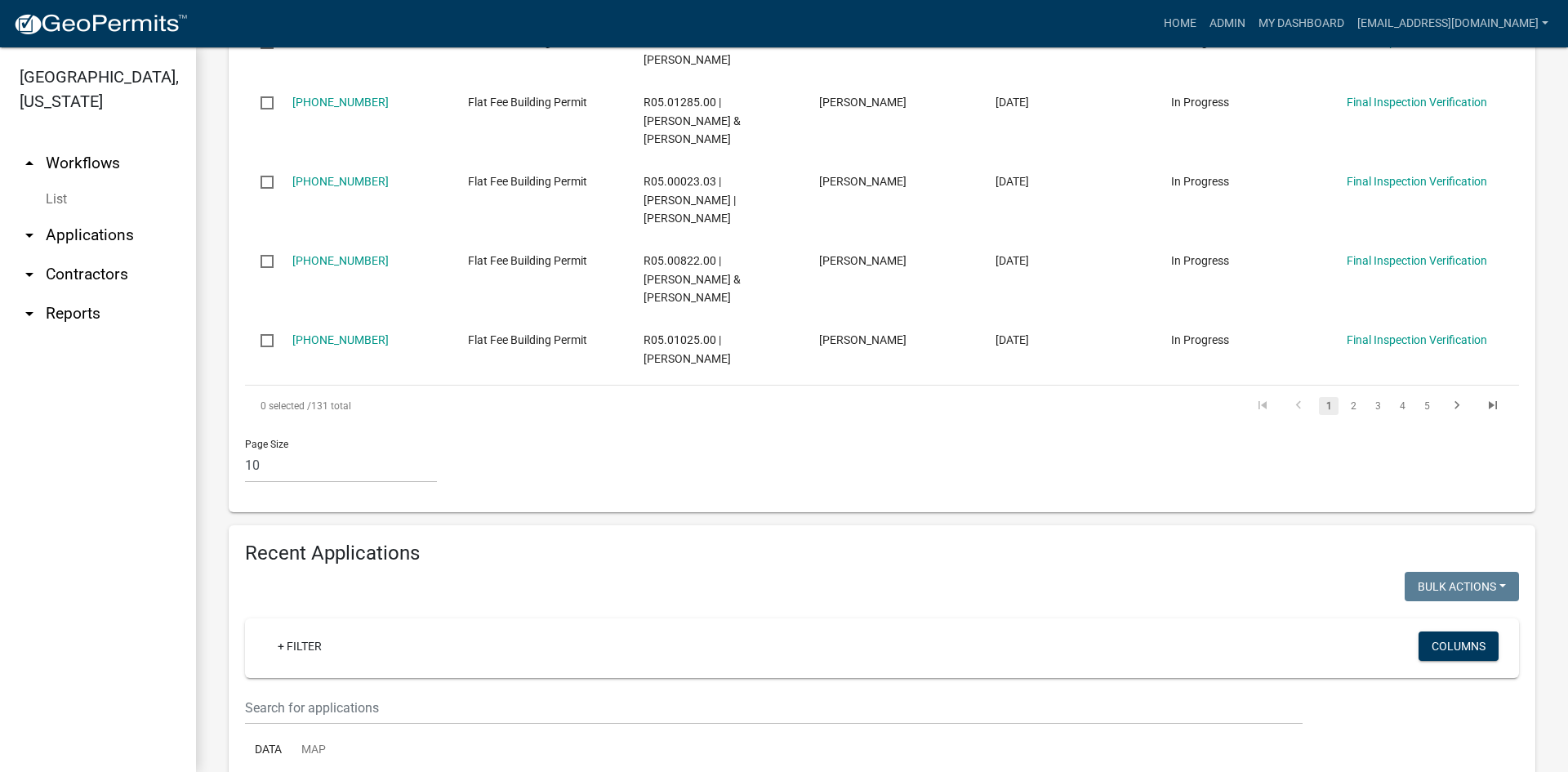
scroll to position [1144, 0]
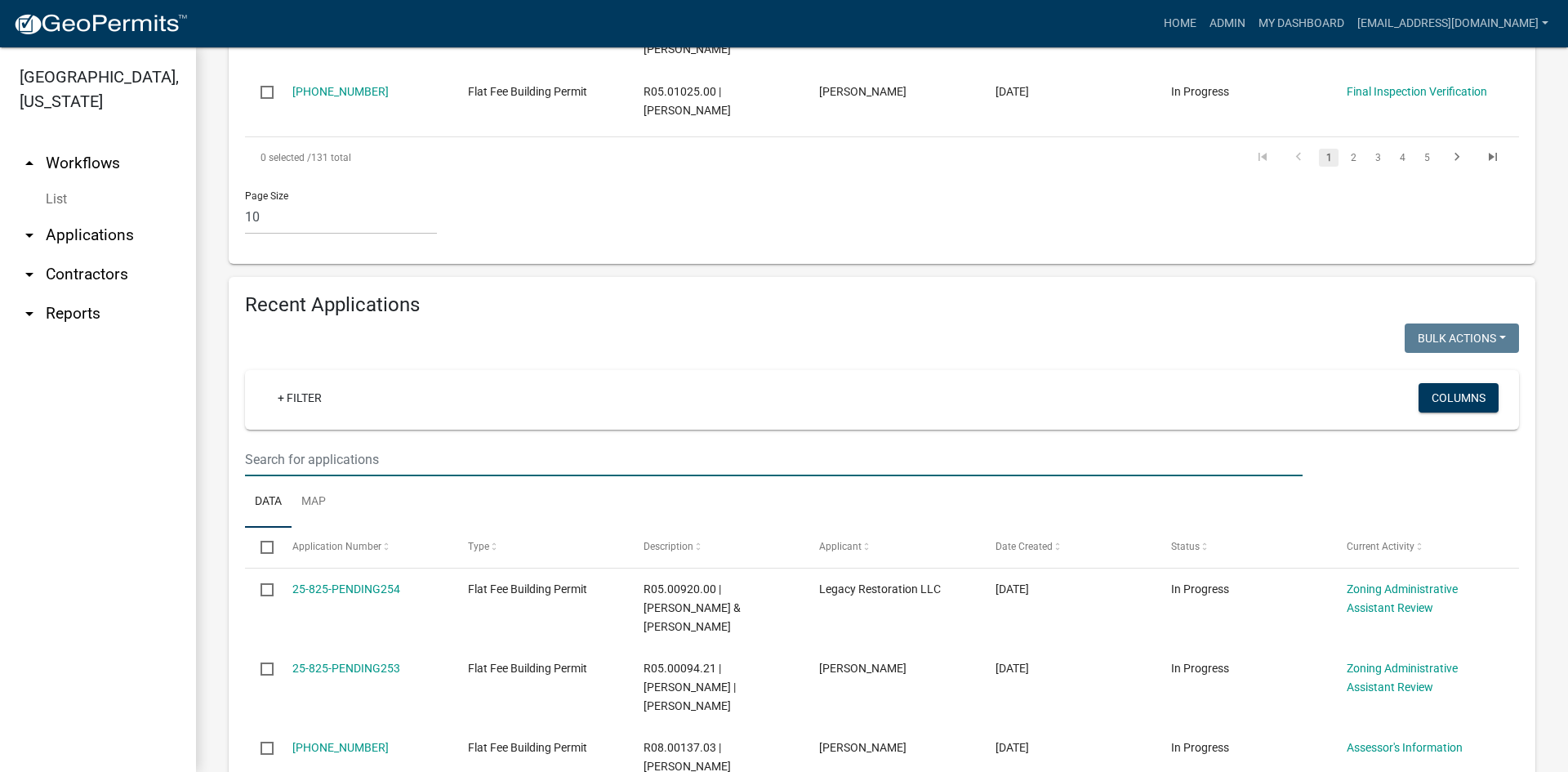
click at [407, 443] on input "text" at bounding box center [774, 460] width 1058 height 34
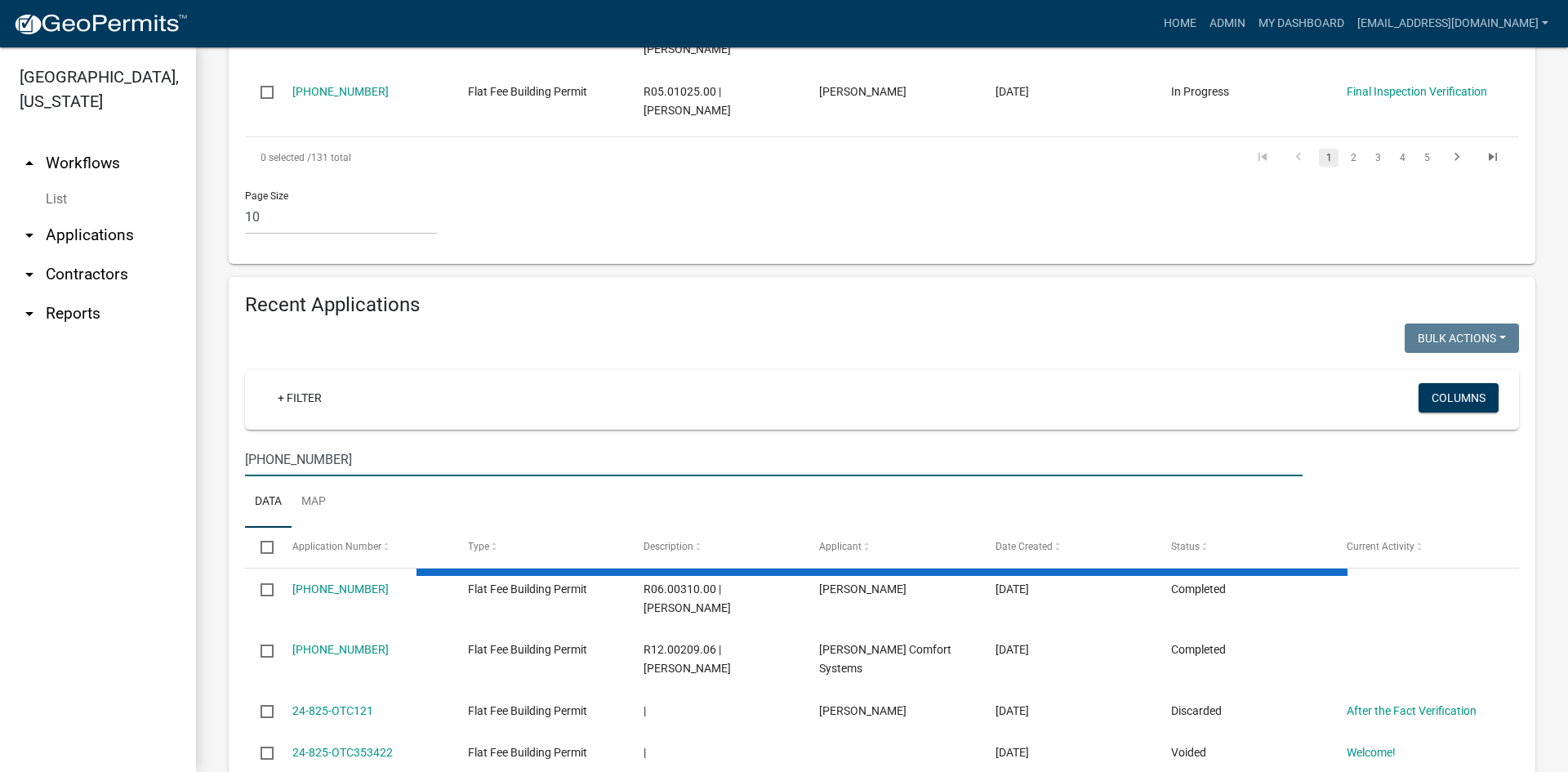
scroll to position [979, 0]
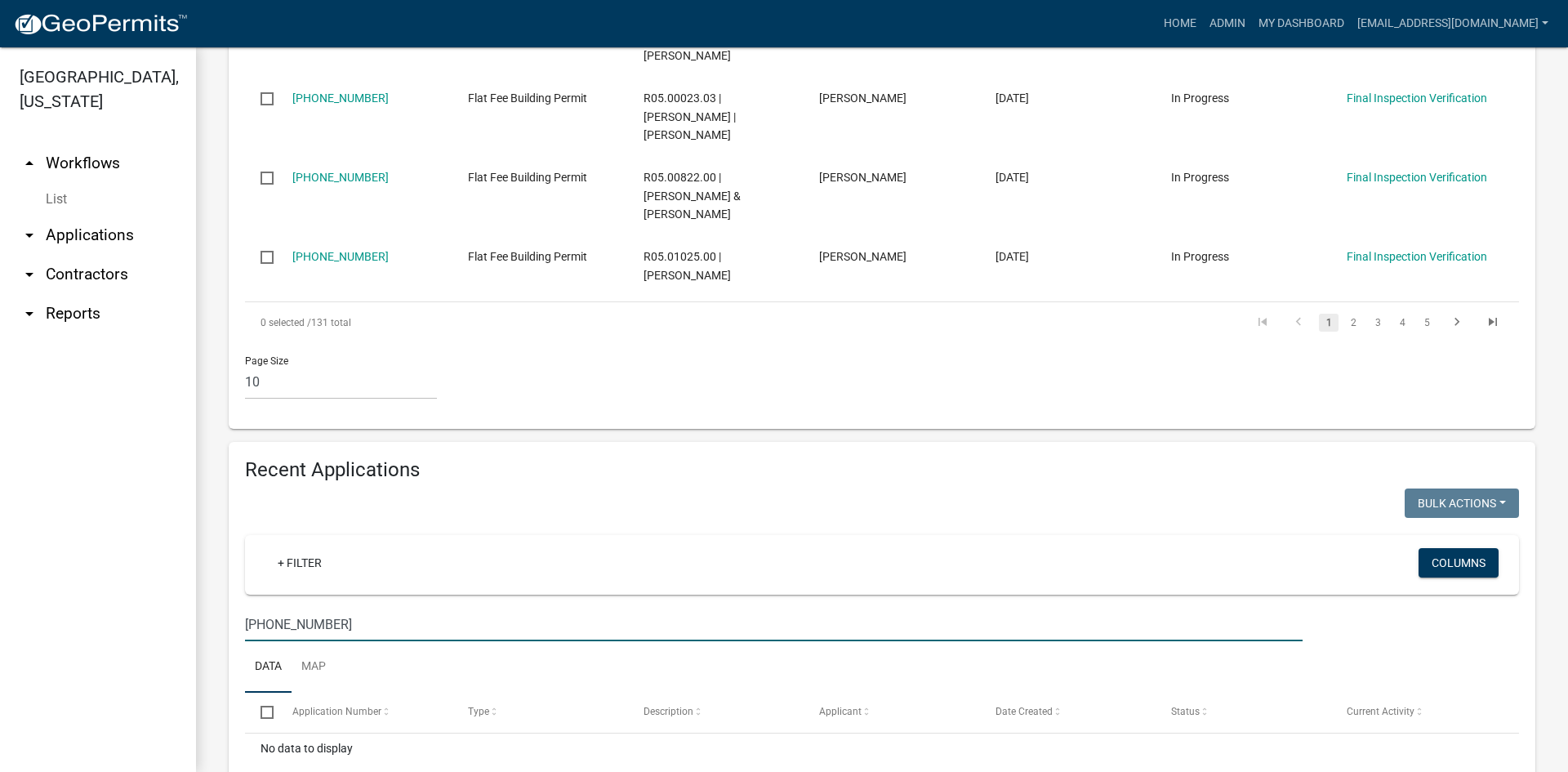
drag, startPoint x: 324, startPoint y: 538, endPoint x: 213, endPoint y: 537, distance: 111.0
type input "[PHONE_NUMBER]"
drag, startPoint x: 326, startPoint y: 526, endPoint x: 79, endPoint y: 530, distance: 247.0
click at [165, 529] on div "[GEOGRAPHIC_DATA], [US_STATE] arrow_drop_up Workflows List arrow_drop_down Appl…" at bounding box center [784, 409] width 1568 height 725
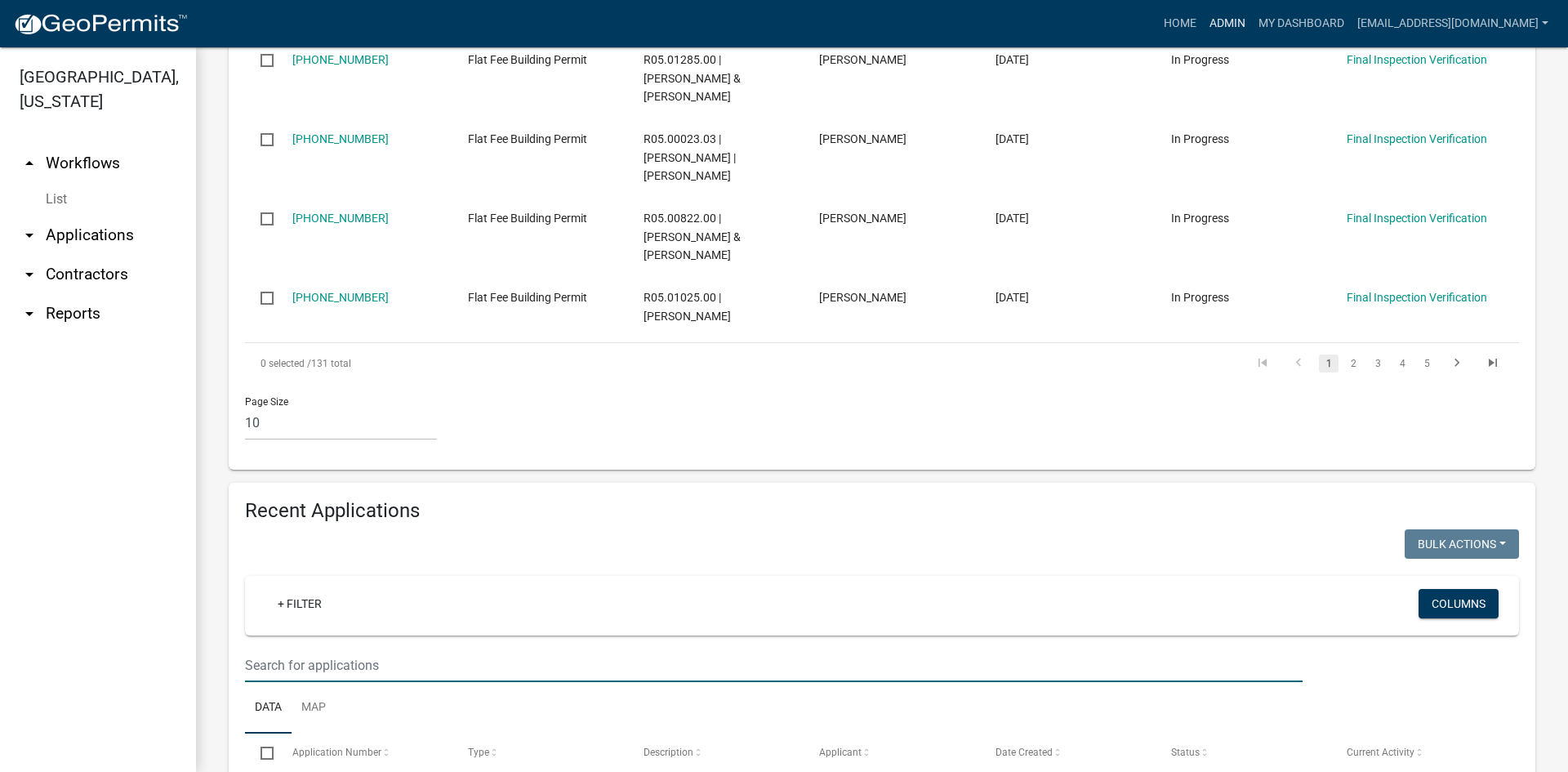
scroll to position [1144, 0]
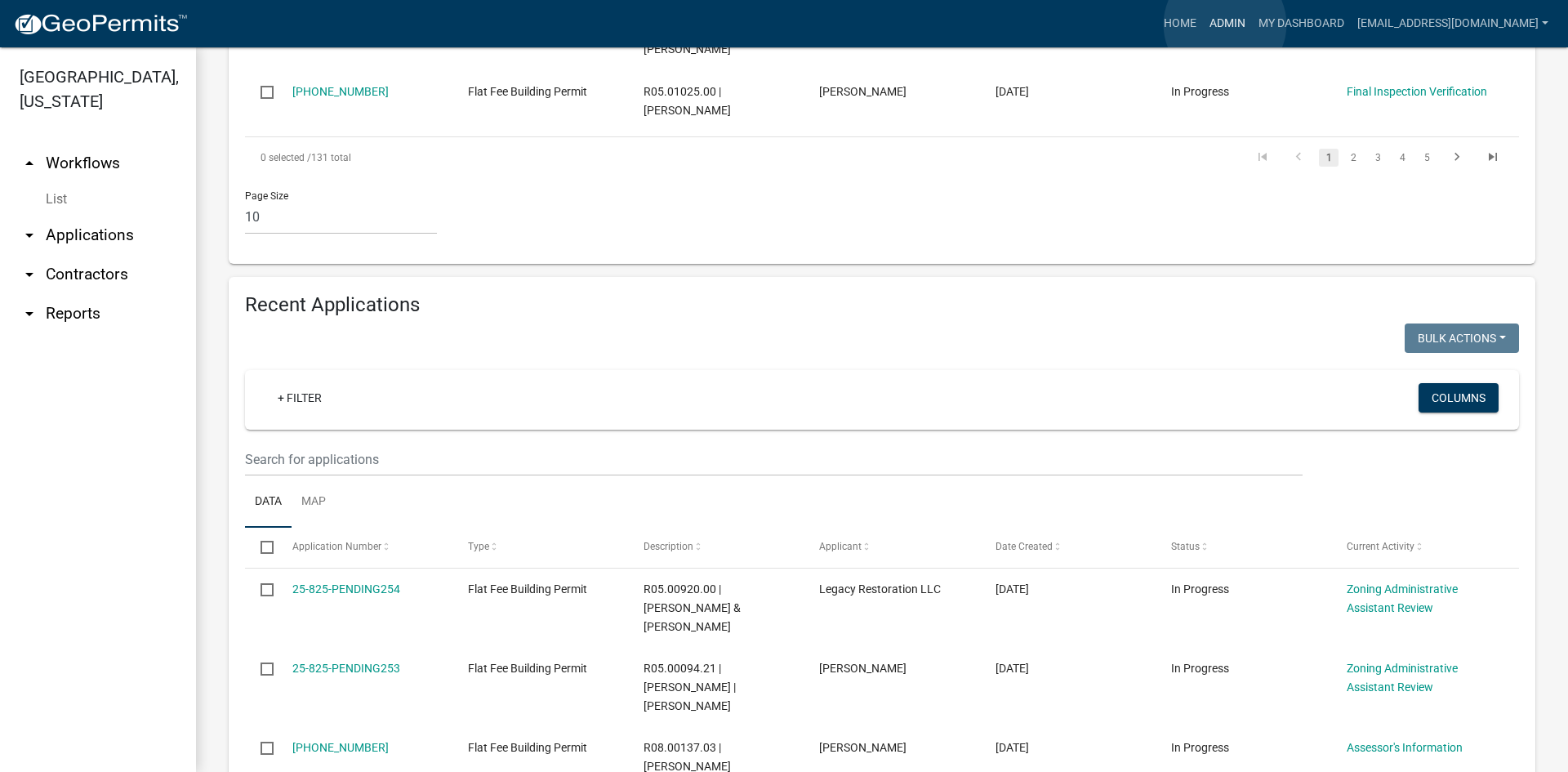
click at [1225, 25] on link "Admin" at bounding box center [1227, 23] width 49 height 31
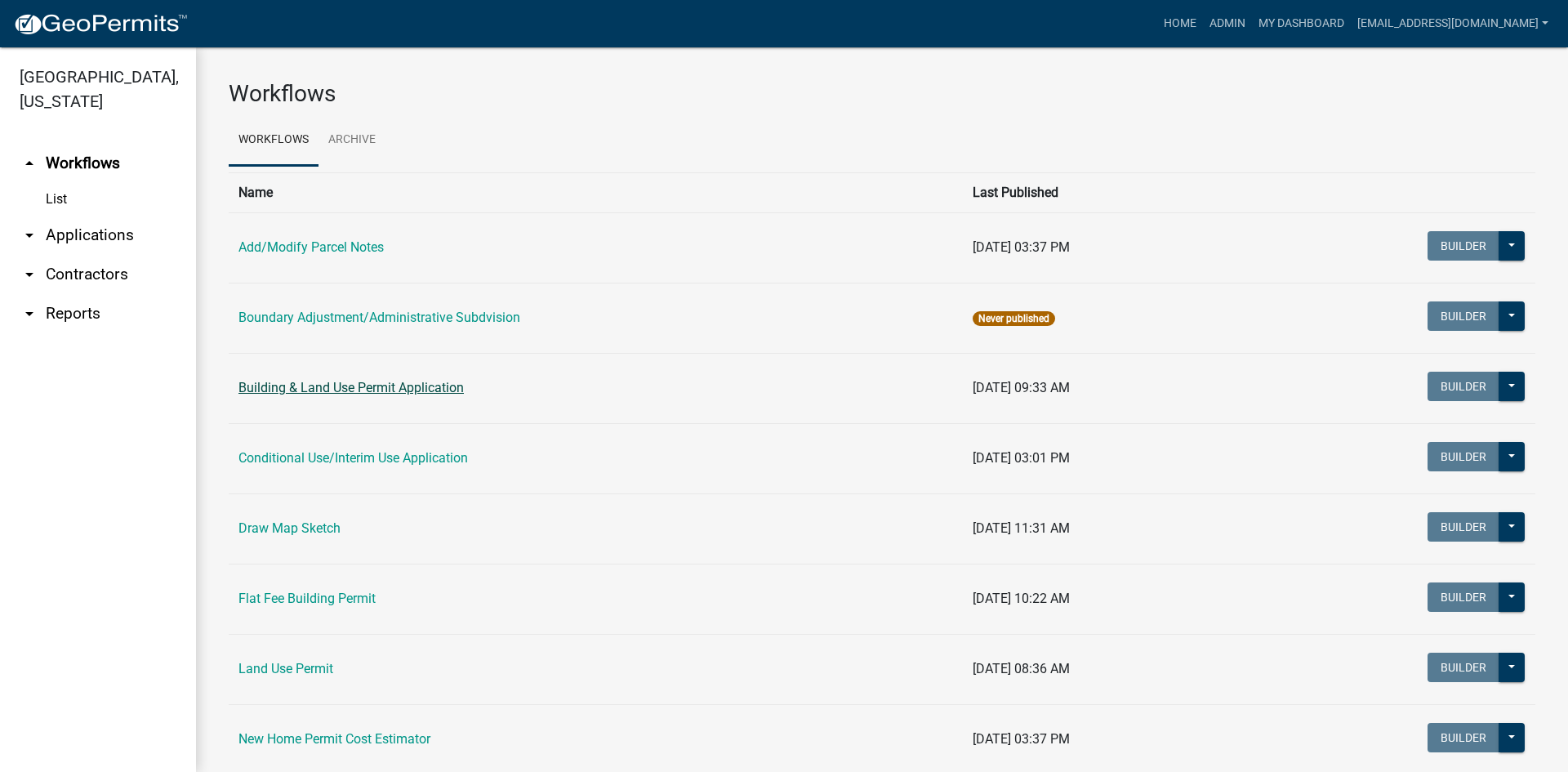
click at [376, 393] on link "Building & Land Use Permit Application" at bounding box center [351, 387] width 226 height 15
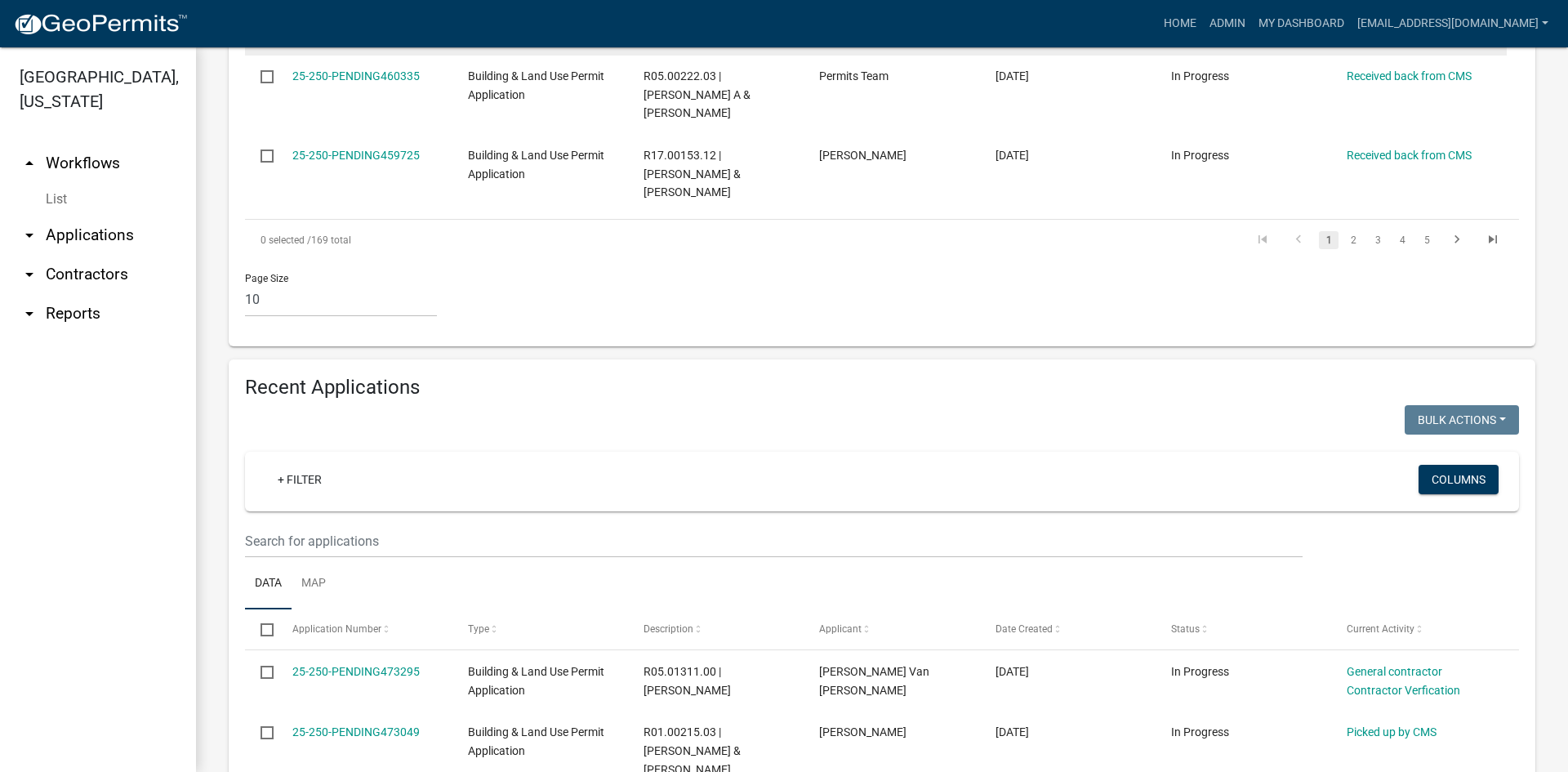
scroll to position [1389, 0]
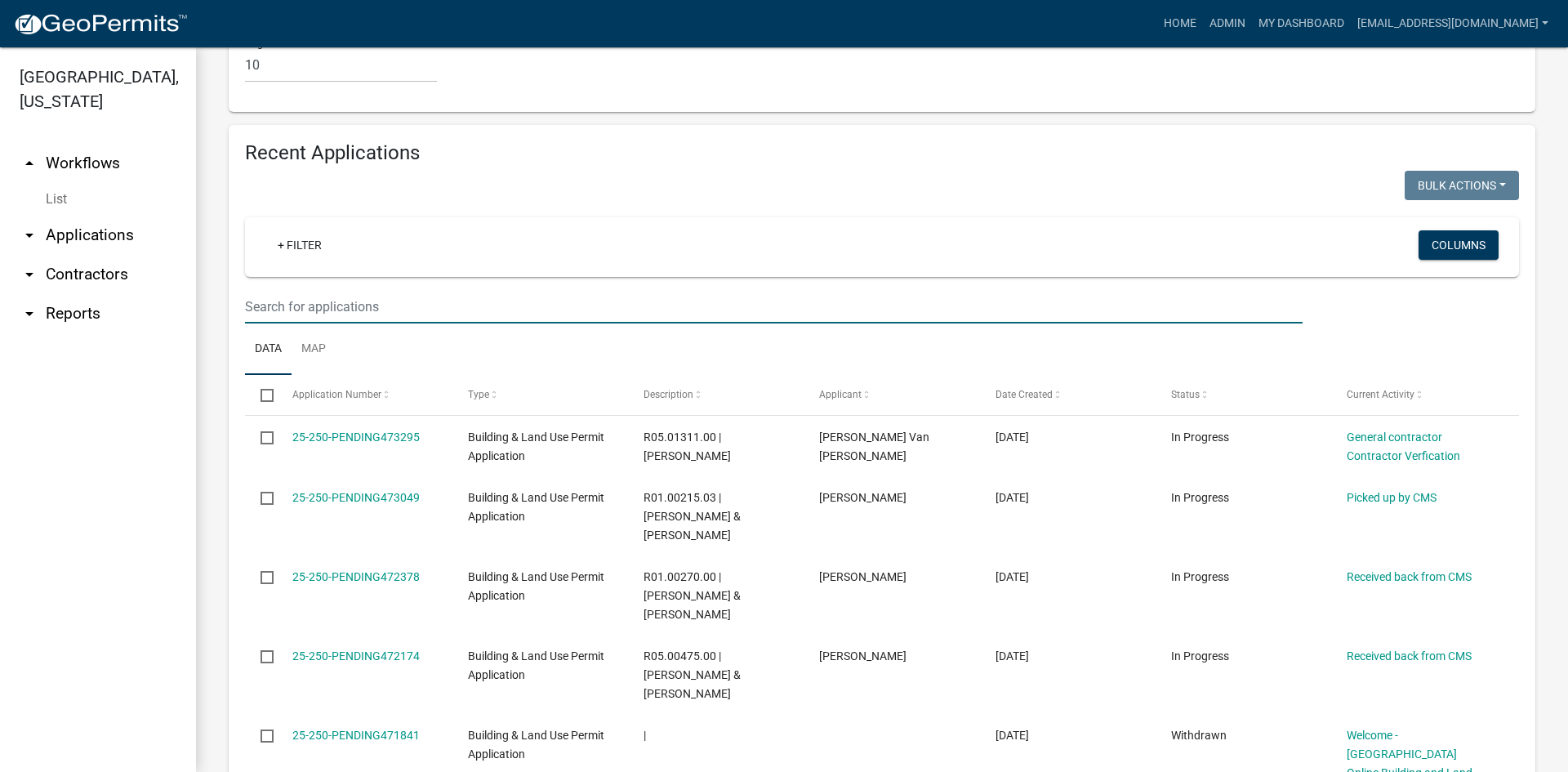
click at [398, 290] on input "text" at bounding box center [774, 307] width 1058 height 34
type input "[PHONE_NUMBER]"
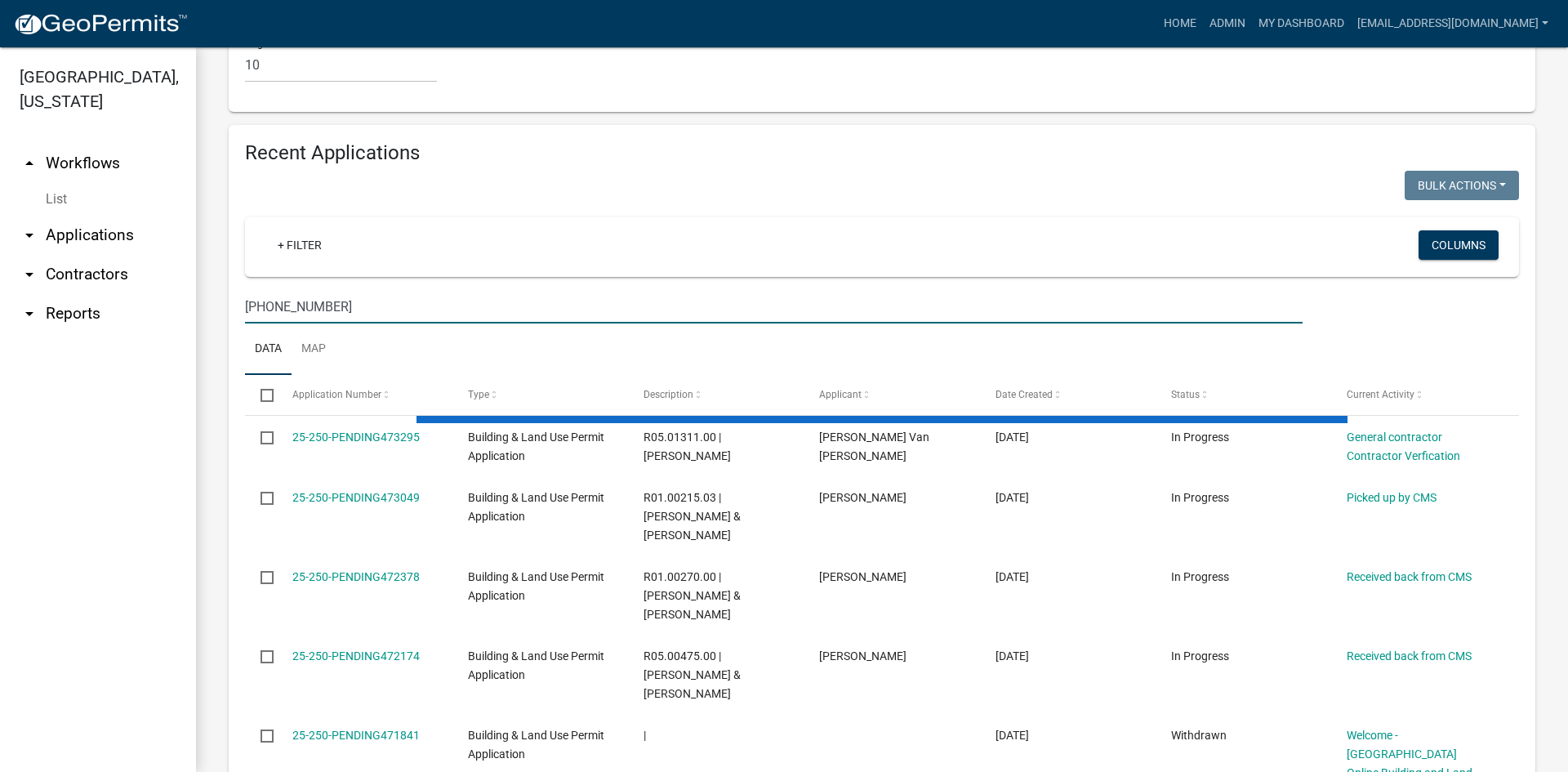
scroll to position [1041, 0]
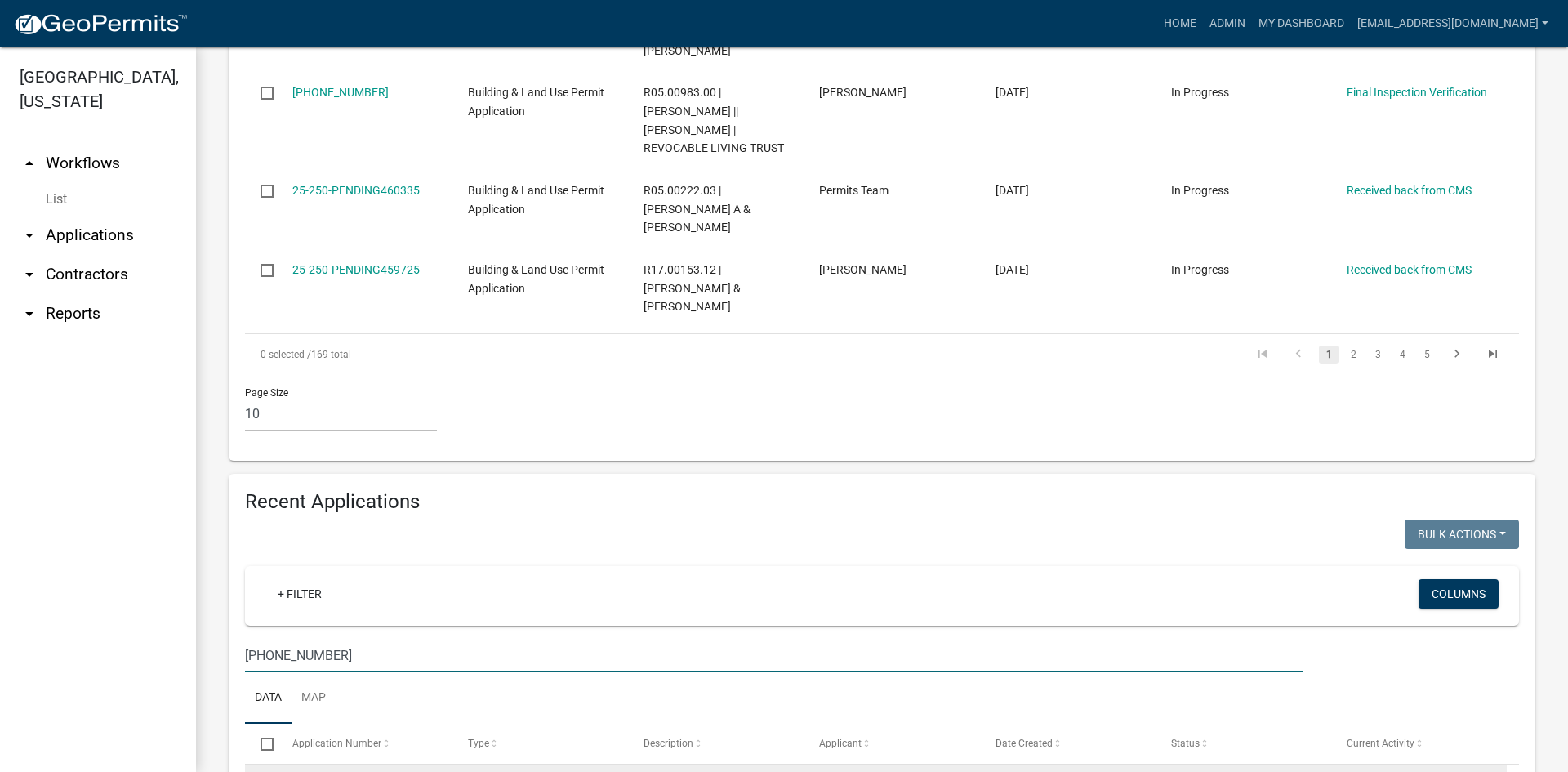
click at [321, 771] on link "[PHONE_NUMBER]" at bounding box center [340, 786] width 96 height 13
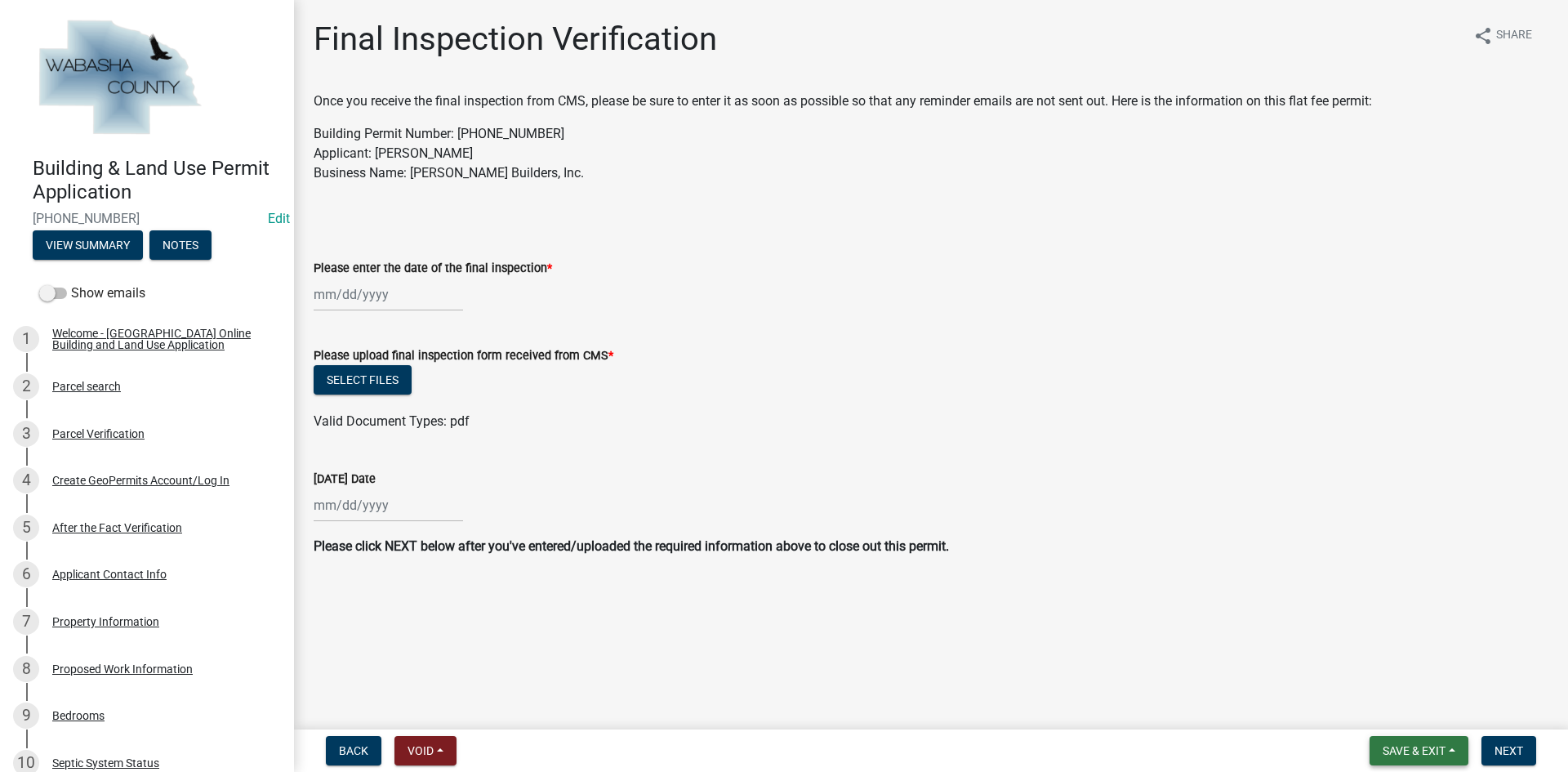
click at [1387, 750] on span "Save & Exit" at bounding box center [1413, 751] width 63 height 13
click at [1396, 705] on button "Save & Exit" at bounding box center [1403, 709] width 131 height 39
